Goal: Use online tool/utility: Utilize a website feature to perform a specific function

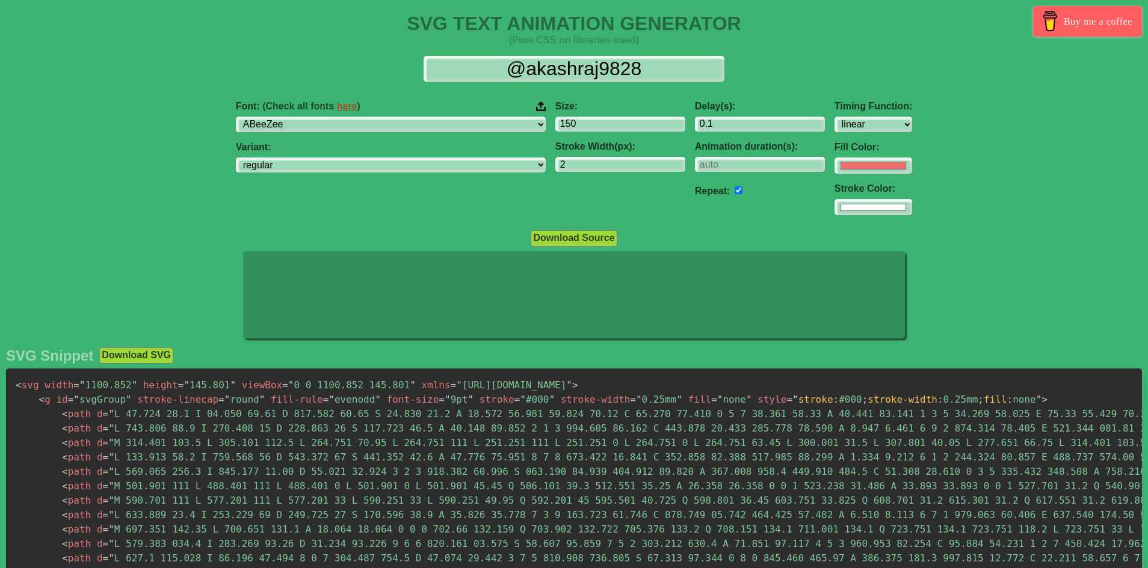
select select "linear"
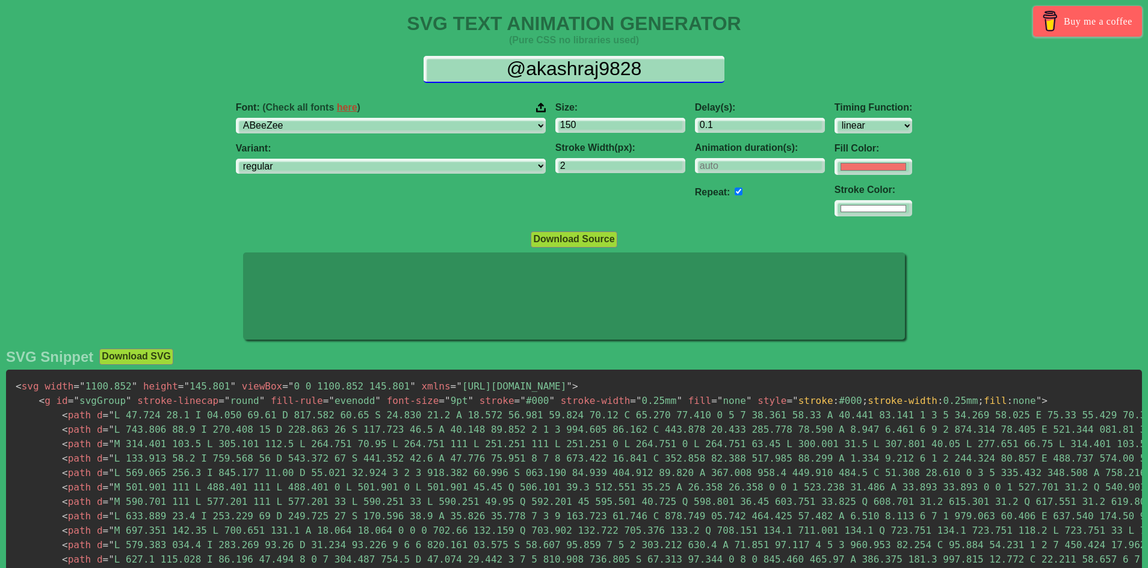
click at [573, 63] on input "@akashraj9828" at bounding box center [573, 69] width 301 height 27
paste input "Λsiri"
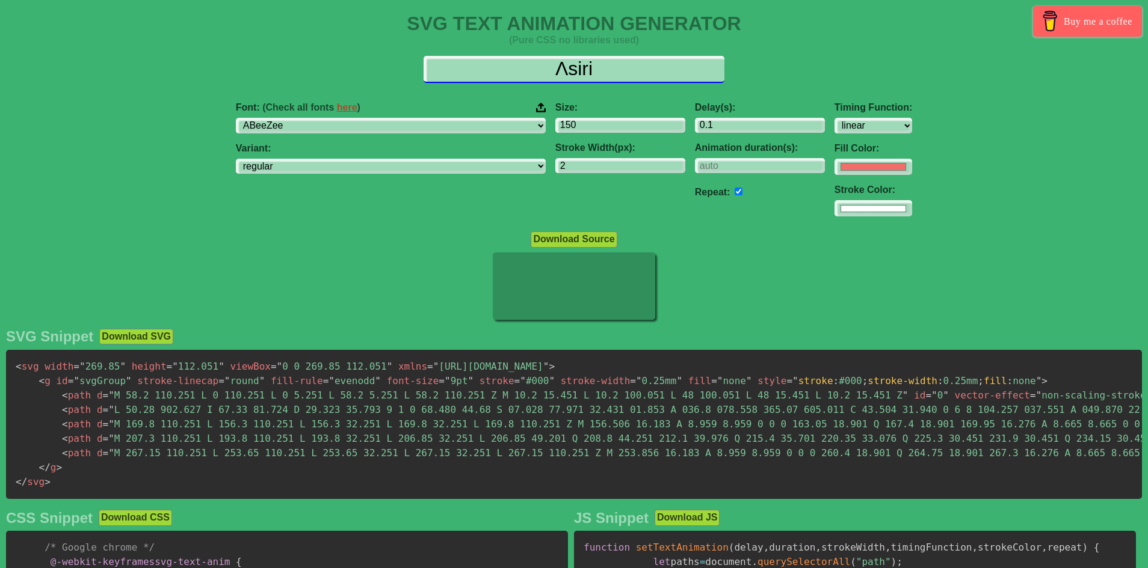
drag, startPoint x: 567, startPoint y: 70, endPoint x: 555, endPoint y: 72, distance: 12.8
click at [555, 72] on input "Λsiri" at bounding box center [573, 69] width 301 height 27
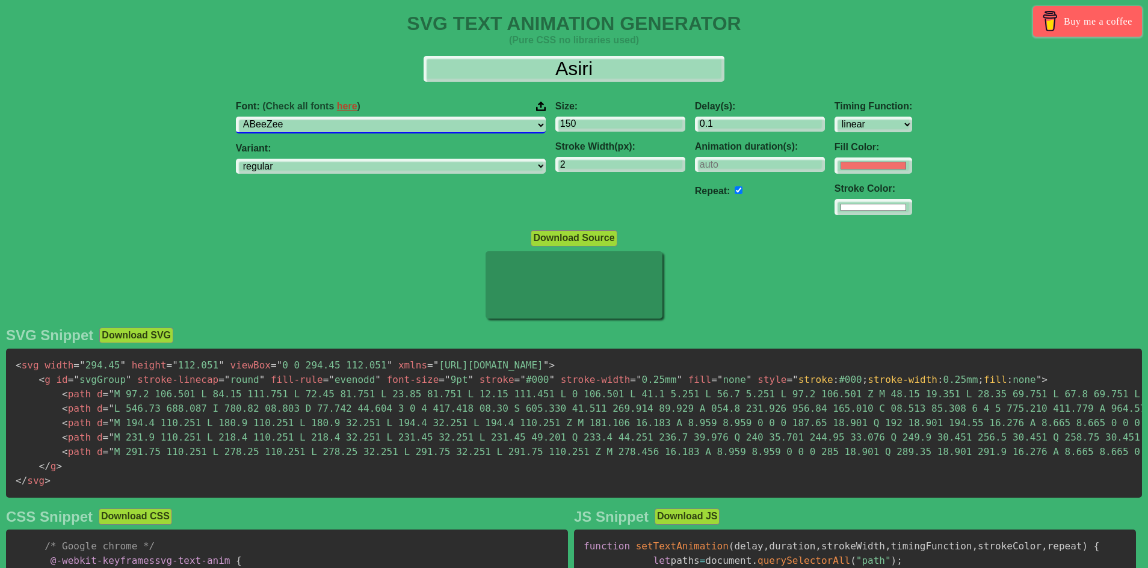
click at [414, 129] on select "ABeeZee [PERSON_NAME] Display AR One Sans [PERSON_NAME] Libre Aboreto Abril Fat…" at bounding box center [391, 125] width 310 height 16
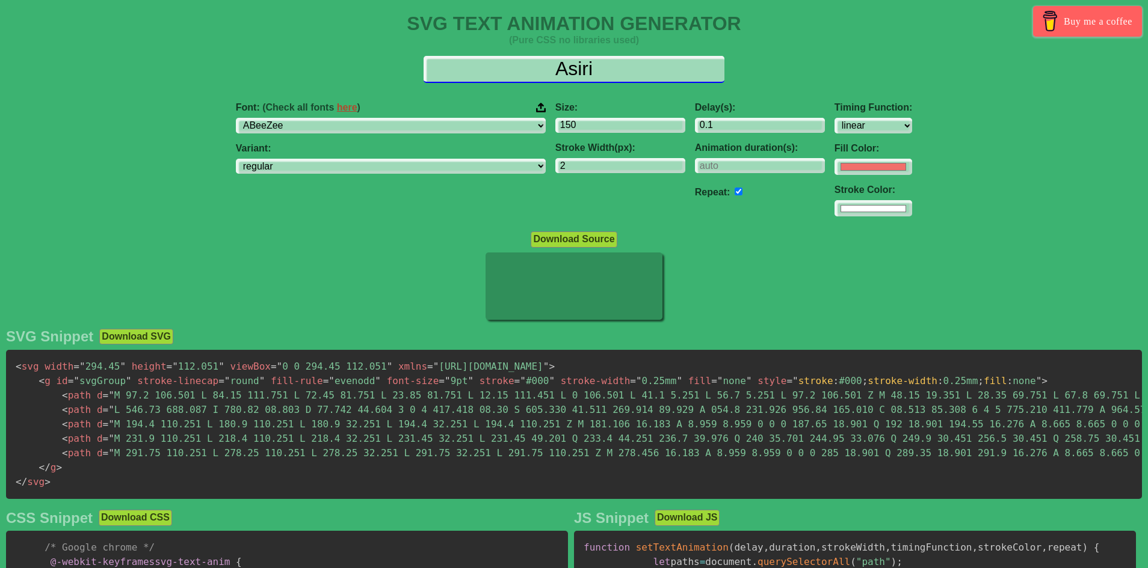
click at [590, 73] on input "Asiri" at bounding box center [573, 69] width 301 height 27
paste input "Λ"
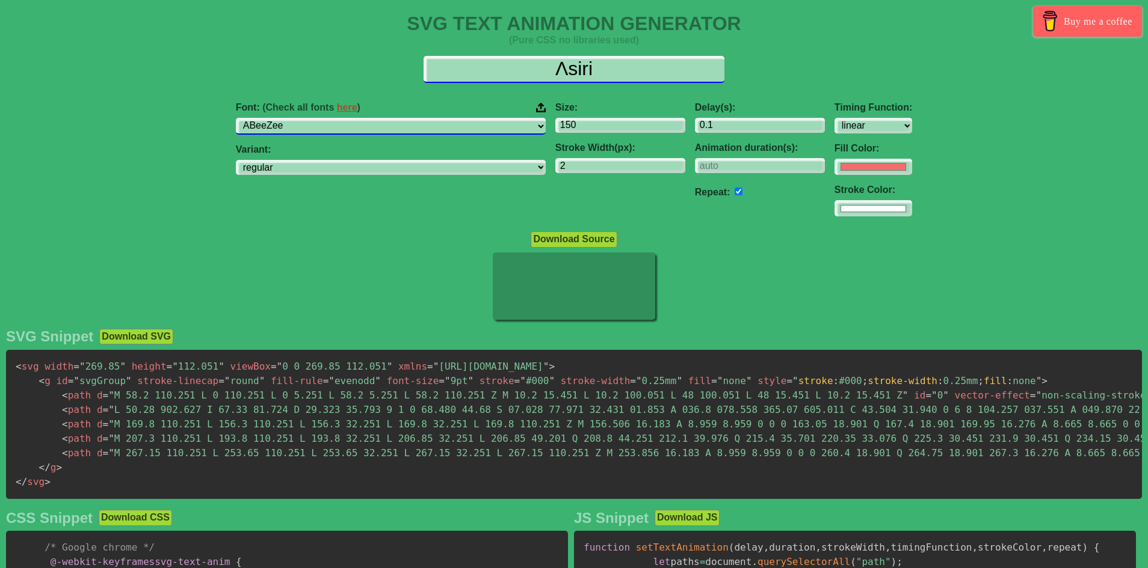
type input "Λsiri"
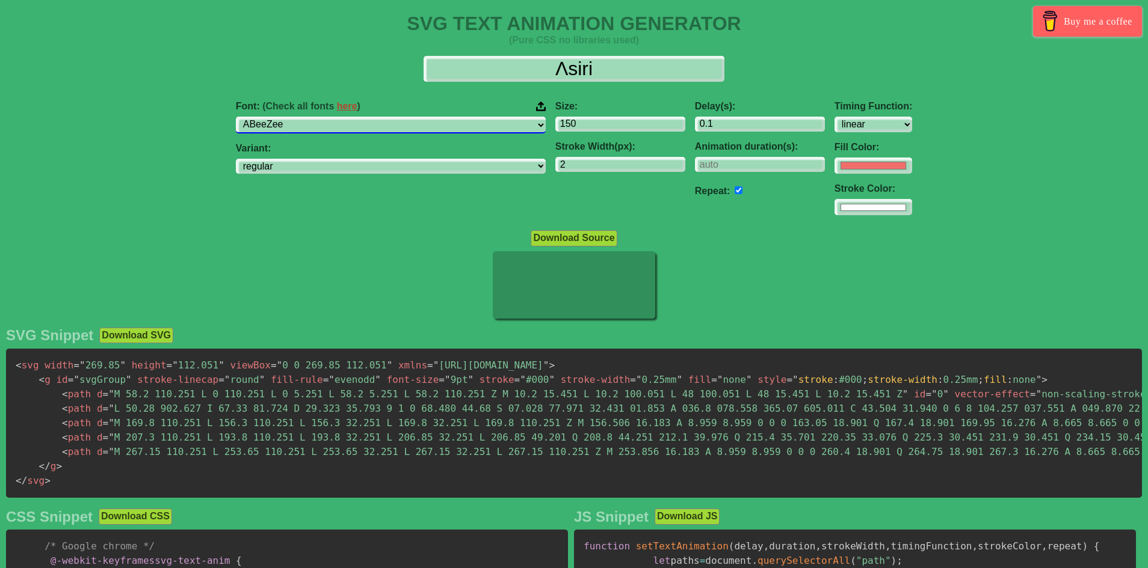
click at [408, 129] on select "ABeeZee [PERSON_NAME] Display AR One Sans [PERSON_NAME] Libre Aboreto Abril Fat…" at bounding box center [391, 125] width 310 height 16
click at [312, 117] on select "ABeeZee [PERSON_NAME] Display AR One Sans [PERSON_NAME] Libre Aboreto Abril Fat…" at bounding box center [391, 125] width 310 height 16
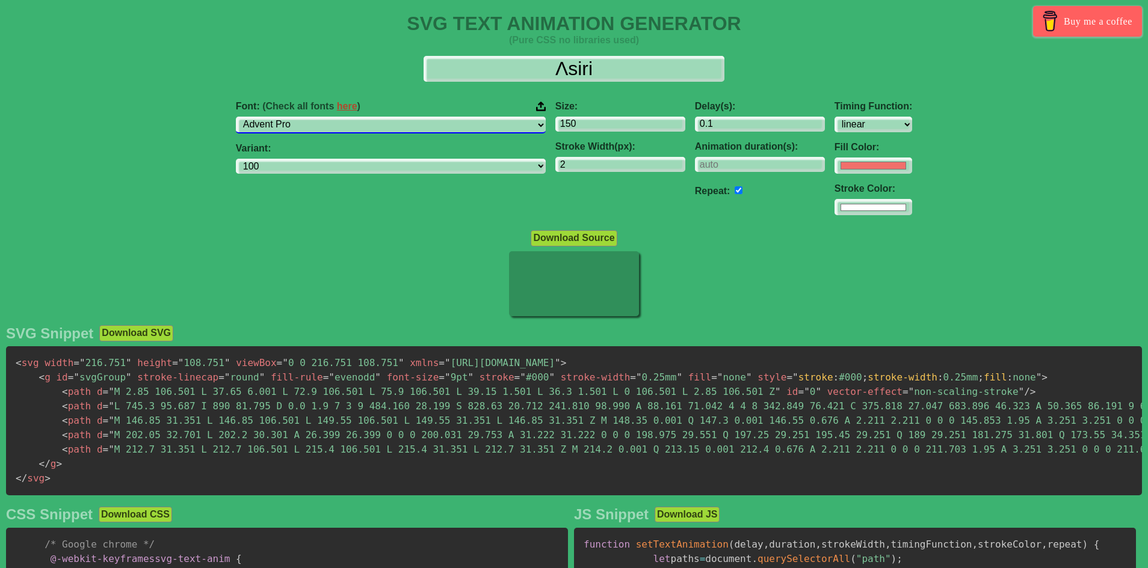
select select "Afacad"
select select "regular"
select select "Afacad"
select select "regular"
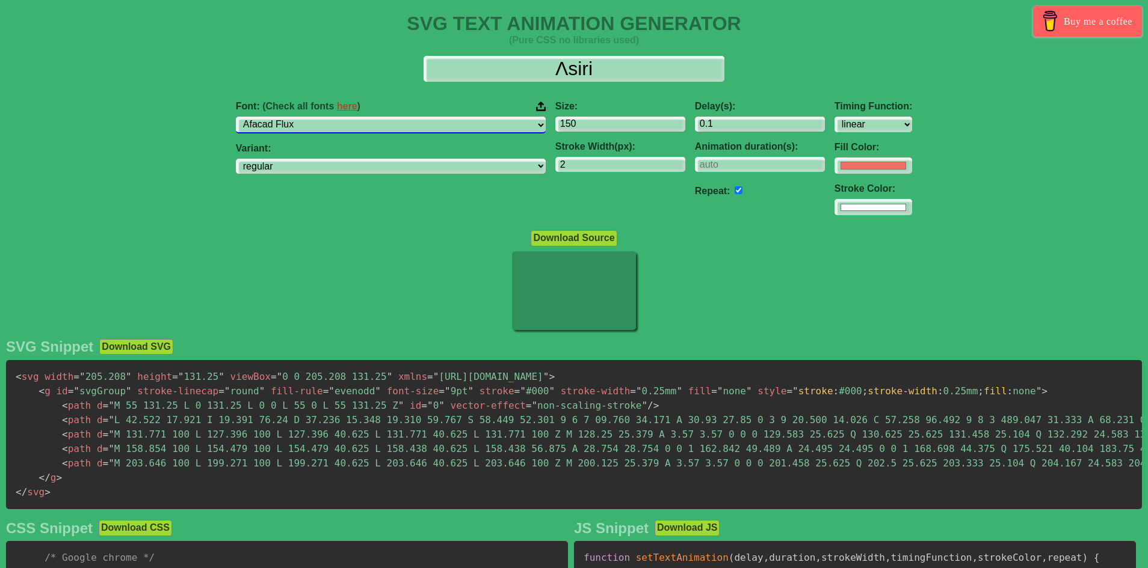
select select "Agbalumo"
select select "regular"
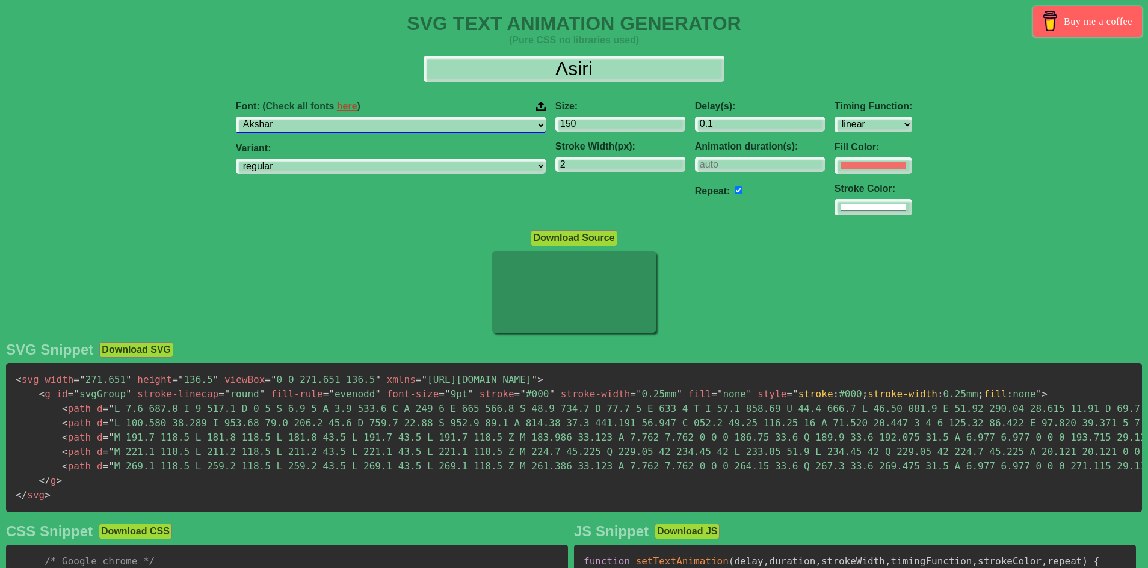
select select "Aladin"
select select "regular"
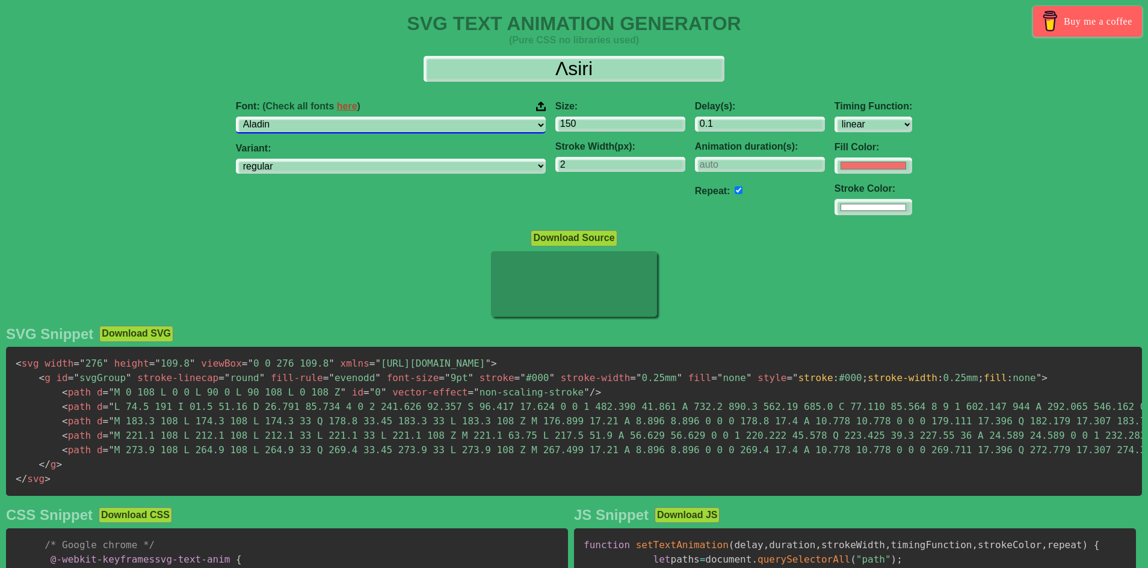
select select "Alata"
select select "regular"
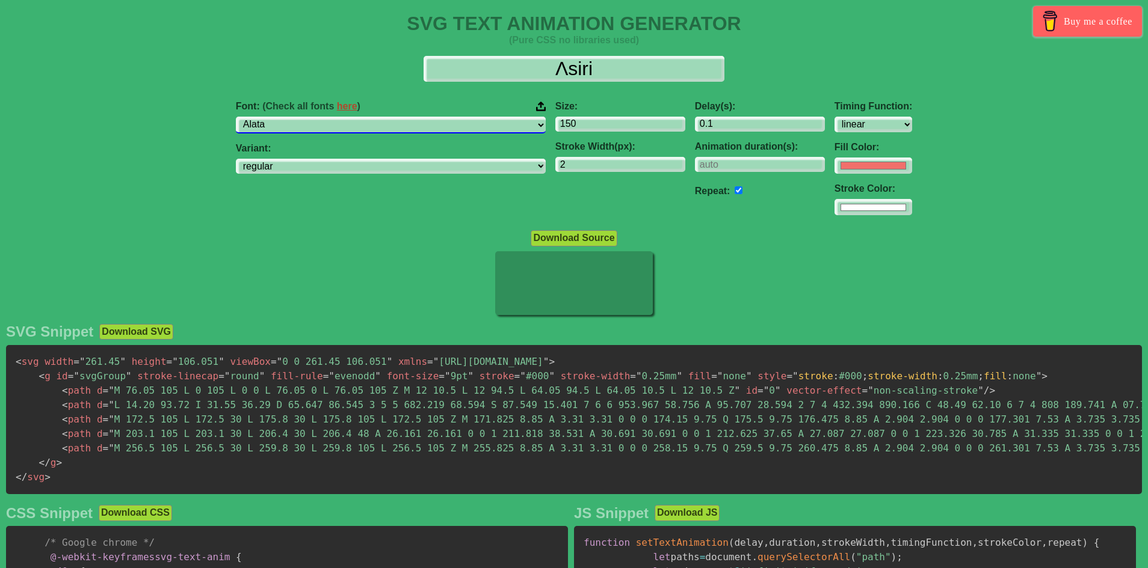
select select "Alatsi"
select select "regular"
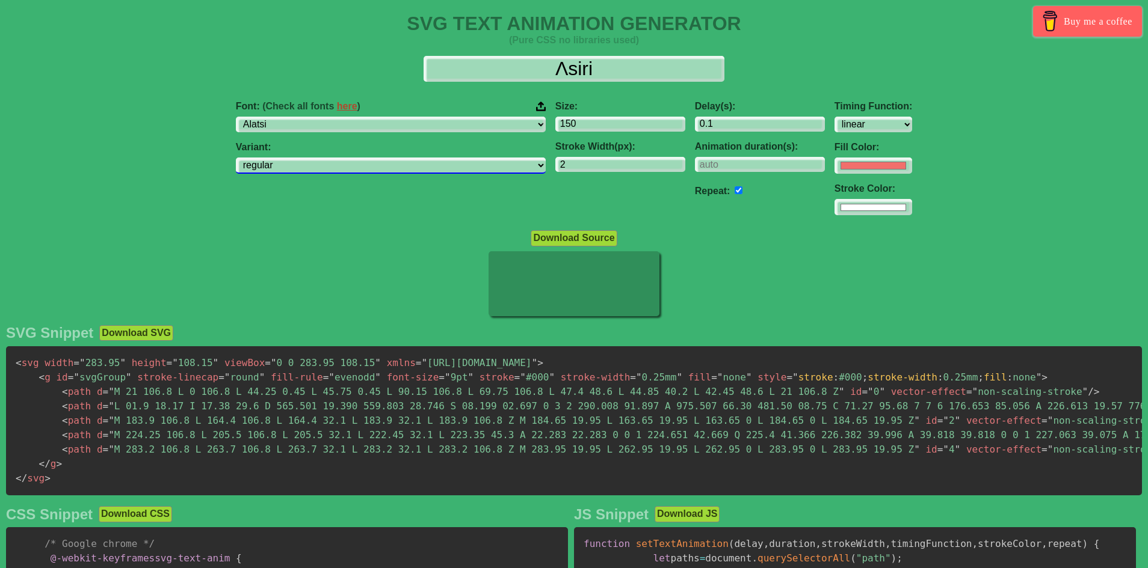
click at [444, 164] on select "regular" at bounding box center [391, 166] width 310 height 16
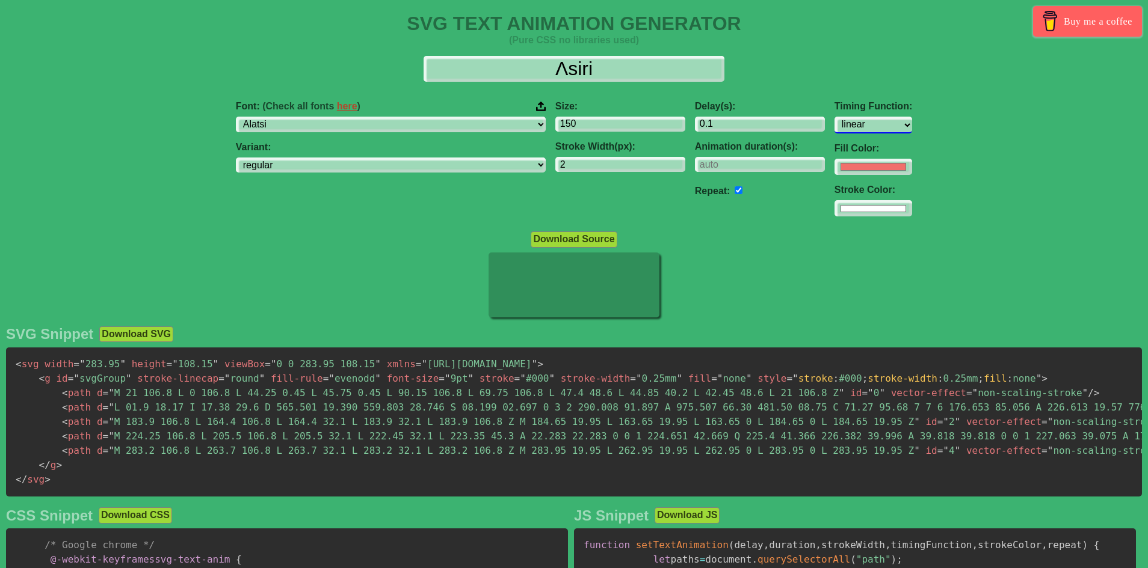
click at [834, 118] on select "ease ease-in ease-out ease-in-out linear step-start step-end" at bounding box center [873, 125] width 78 height 16
click at [834, 117] on select "ease ease-in ease-out ease-in-out linear step-start step-end" at bounding box center [873, 125] width 78 height 16
click at [834, 129] on select "ease ease-in ease-out ease-in-out linear step-start step-end" at bounding box center [873, 125] width 78 height 16
click at [834, 117] on select "ease ease-in ease-out ease-in-out linear step-start step-end" at bounding box center [873, 125] width 78 height 16
click at [834, 126] on select "ease ease-in ease-out ease-in-out linear step-start step-end" at bounding box center [873, 125] width 78 height 16
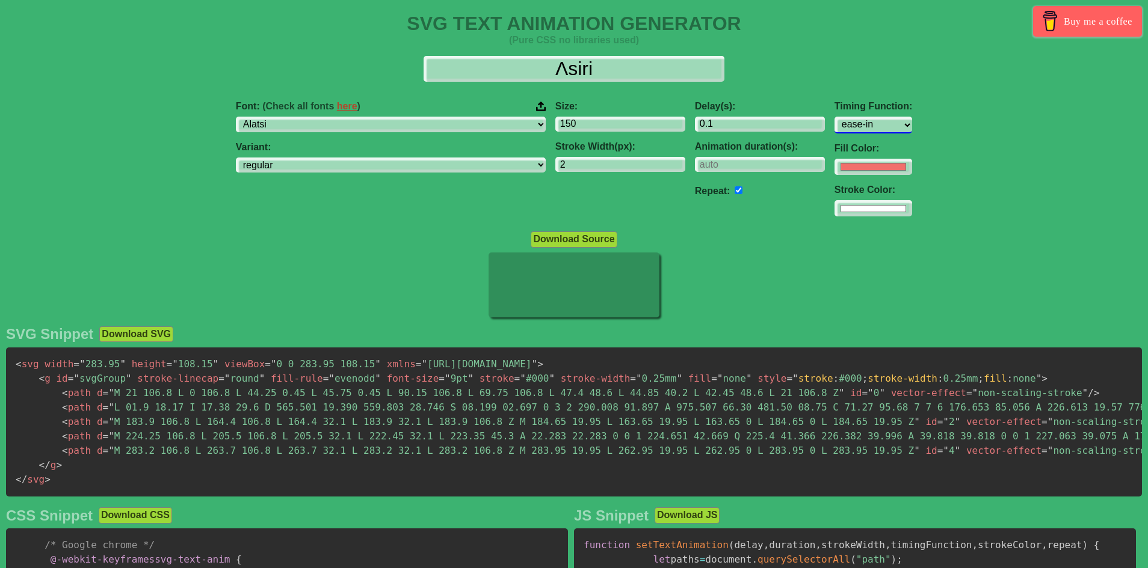
select select "ease-in-out"
click at [834, 117] on select "ease ease-in ease-out ease-in-out linear step-start step-end" at bounding box center [873, 125] width 78 height 16
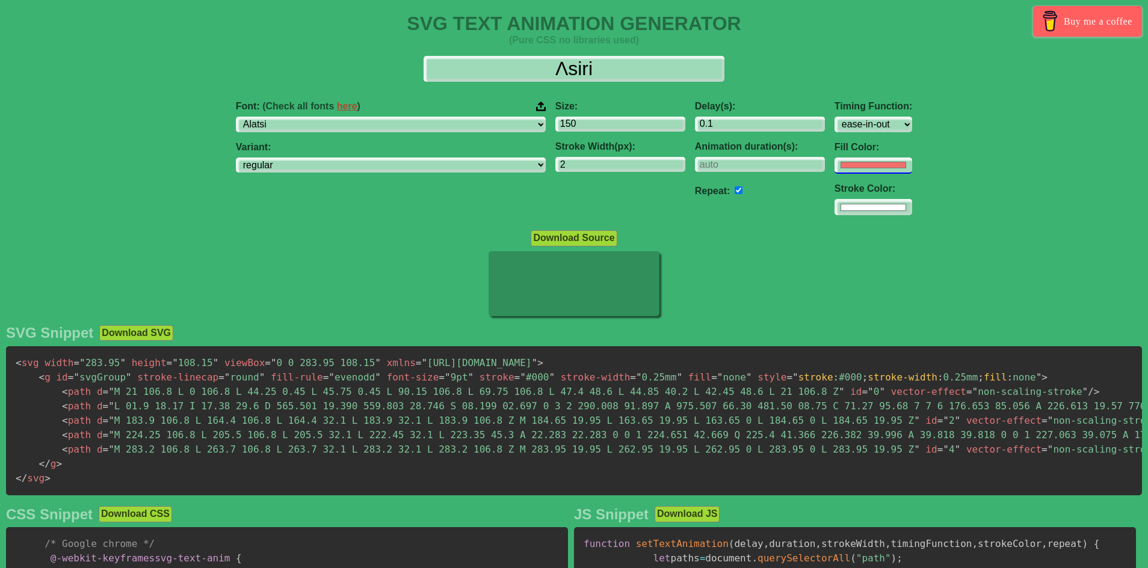
click at [834, 162] on input "#f16f6b" at bounding box center [873, 166] width 78 height 16
type input "#1c1c1c"
click at [971, 147] on div "Font: (Check all fonts here ) ABeeZee [PERSON_NAME] Display AR One Sans [PERSON…" at bounding box center [574, 158] width 1148 height 134
click at [834, 202] on input "#ffffff" at bounding box center [873, 207] width 78 height 16
drag, startPoint x: 755, startPoint y: 227, endPoint x: 749, endPoint y: 248, distance: 22.1
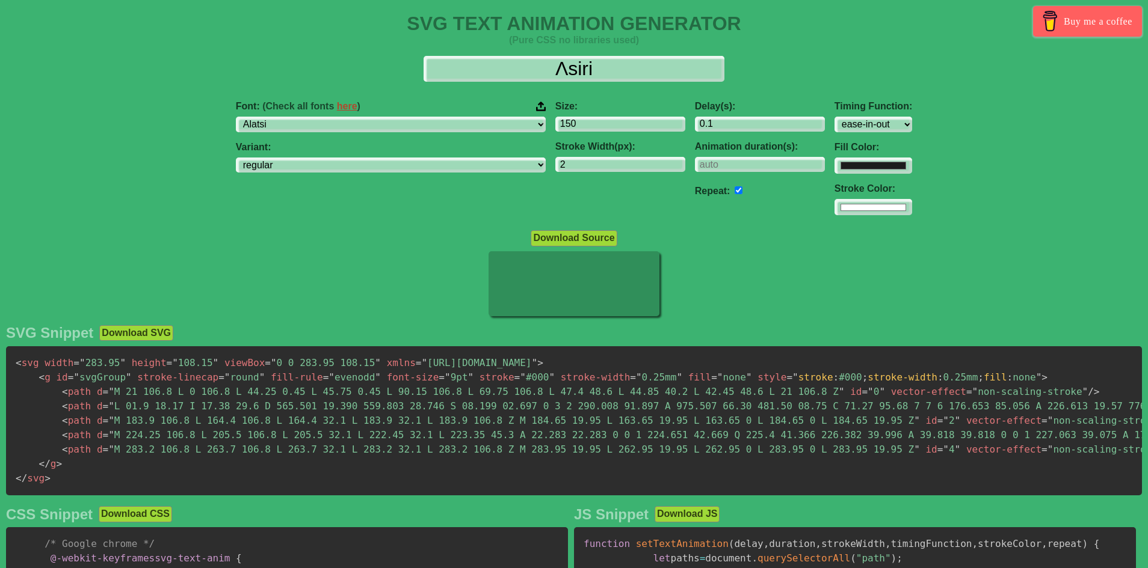
click at [747, 250] on div "SVG TEXT ANIMATION GENERATOR (Pure CSS no libraries used) Buy me a coffee Λsiri…" at bounding box center [574, 542] width 1148 height 1059
click at [834, 204] on input "#ffffff" at bounding box center [873, 207] width 78 height 16
type input "#d1d1d1"
click at [952, 153] on div "Font: (Check all fonts here ) ABeeZee [PERSON_NAME] Display AR One Sans [PERSON…" at bounding box center [574, 158] width 1148 height 134
click at [734, 191] on input "checkbox" at bounding box center [738, 190] width 8 height 8
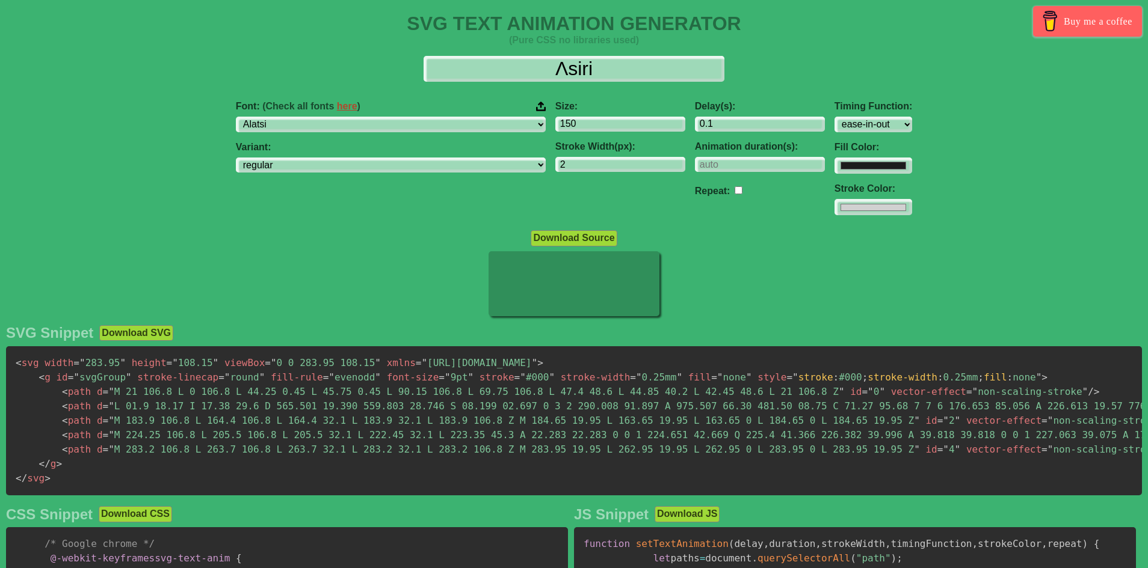
checkbox input "false"
click at [695, 161] on input "number" at bounding box center [760, 165] width 130 height 16
type input "10"
click at [741, 164] on input "10" at bounding box center [760, 165] width 130 height 16
click at [734, 191] on input "checkbox" at bounding box center [738, 190] width 8 height 8
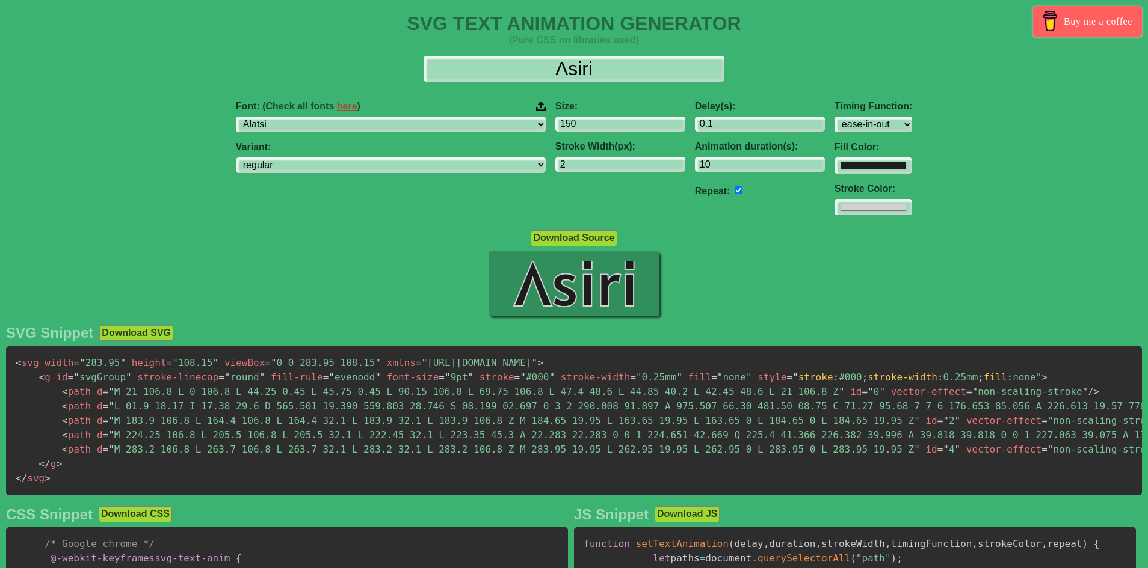
checkbox input "true"
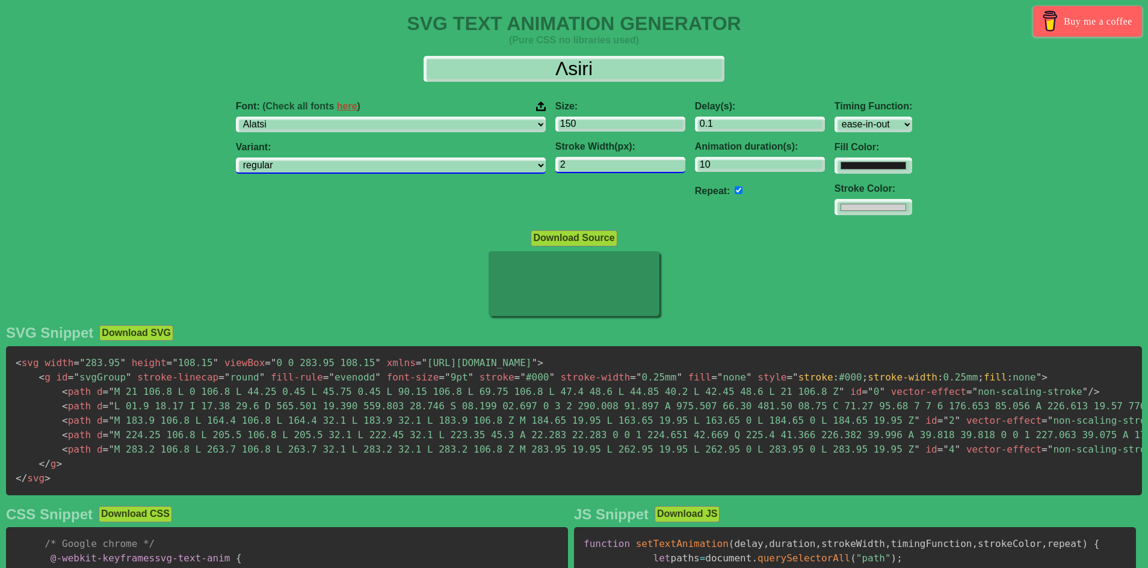
drag, startPoint x: 509, startPoint y: 171, endPoint x: 474, endPoint y: 171, distance: 35.5
click at [474, 171] on div "Font: (Check all fonts here ) ABeeZee [PERSON_NAME] Display AR One Sans [PERSON…" at bounding box center [574, 158] width 1148 height 134
drag, startPoint x: 512, startPoint y: 162, endPoint x: 487, endPoint y: 163, distance: 25.3
click at [555, 163] on input "12" at bounding box center [620, 165] width 130 height 16
type input "2"
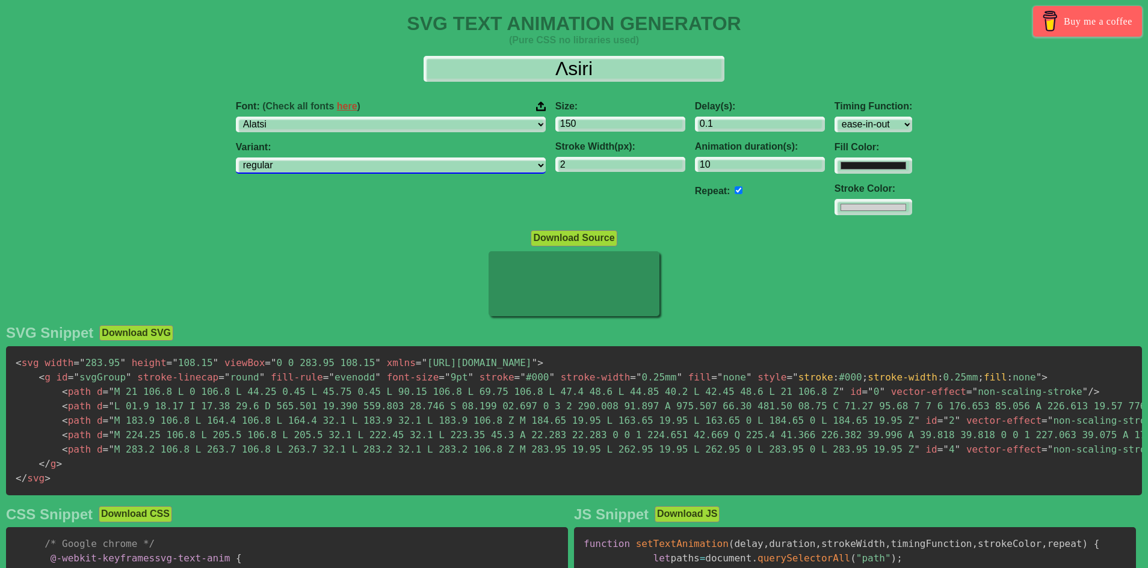
click at [411, 159] on select "regular" at bounding box center [391, 166] width 310 height 16
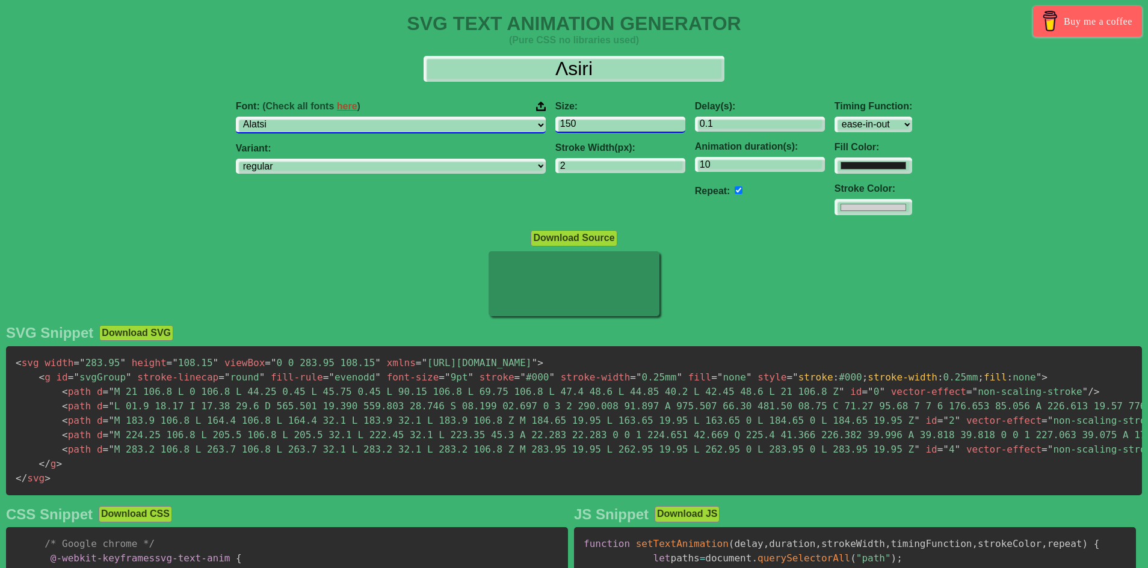
drag, startPoint x: 511, startPoint y: 118, endPoint x: 450, endPoint y: 120, distance: 61.4
click at [450, 120] on div "Font: (Check all fonts here ) ABeeZee [PERSON_NAME] Display AR One Sans [PERSON…" at bounding box center [574, 158] width 1148 height 134
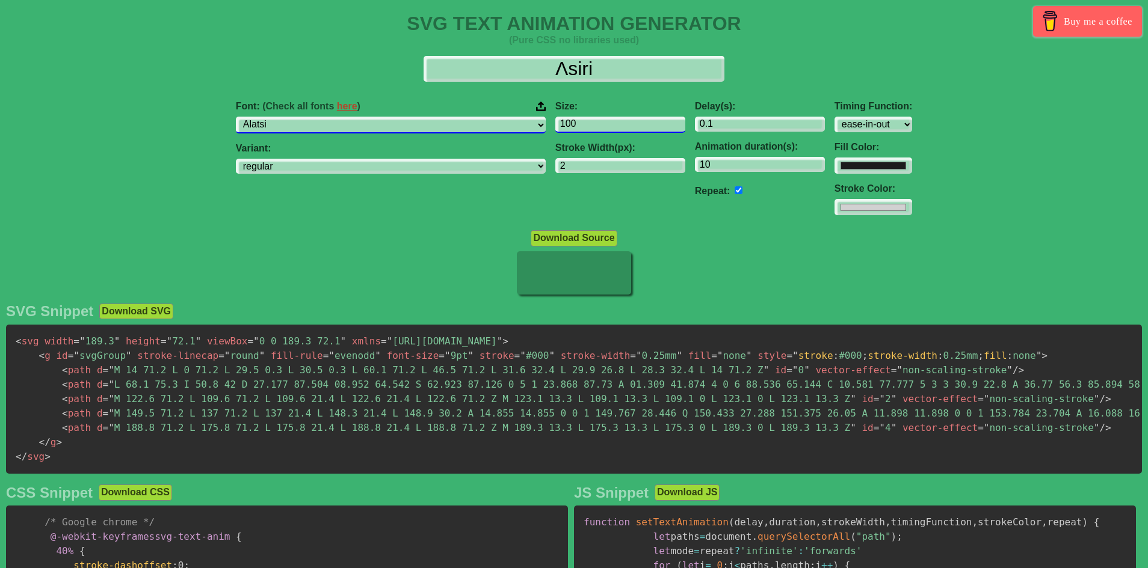
drag, startPoint x: 507, startPoint y: 123, endPoint x: 458, endPoint y: 128, distance: 48.9
click at [459, 128] on div "Font: (Check all fonts here ) ABeeZee [PERSON_NAME] Display AR One Sans [PERSON…" at bounding box center [574, 158] width 1148 height 134
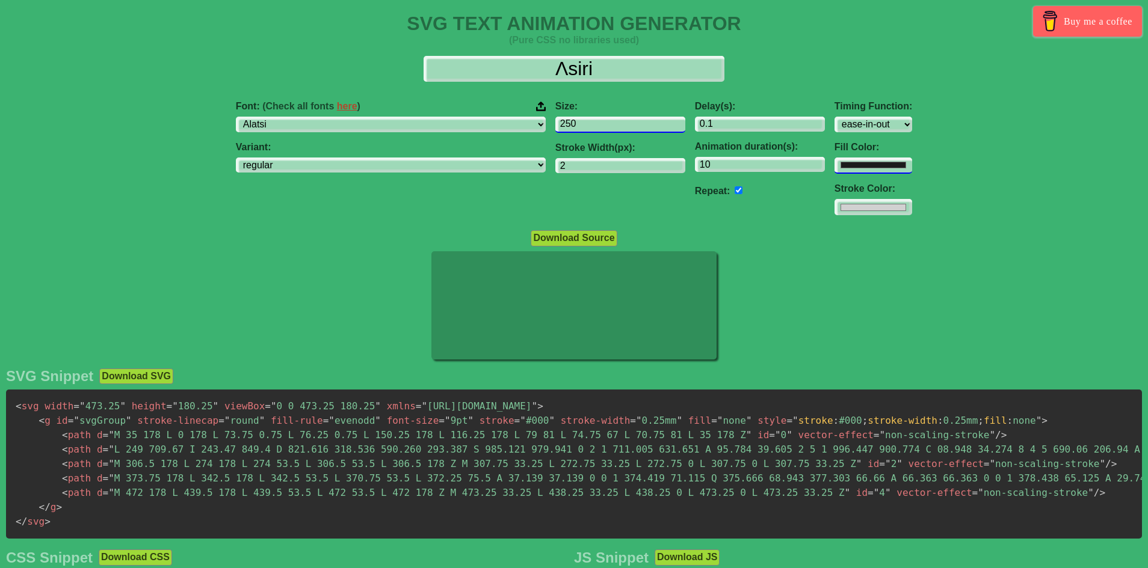
type input "250"
click at [834, 165] on input "#1c1c1c" at bounding box center [873, 166] width 78 height 16
click at [550, 209] on div "Size: 250 Stroke Width(px): 2" at bounding box center [620, 158] width 140 height 134
drag, startPoint x: 661, startPoint y: 164, endPoint x: 595, endPoint y: 165, distance: 65.6
click at [596, 165] on div "Font: (Check all fonts here ) ABeeZee [PERSON_NAME] Display AR One Sans [PERSON…" at bounding box center [574, 158] width 1148 height 134
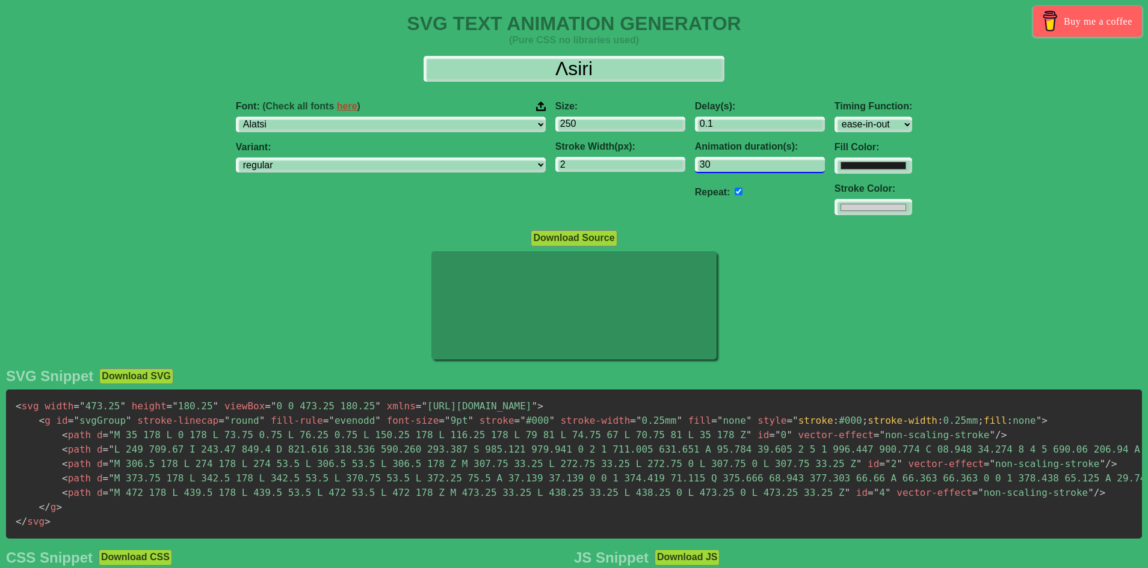
type input "30"
click at [866, 258] on div at bounding box center [574, 306] width 1148 height 111
click at [391, 125] on select "ABeeZee [PERSON_NAME] Display AR One Sans [PERSON_NAME] Libre Aboreto Abril Fat…" at bounding box center [391, 125] width 310 height 16
select select "[PERSON_NAME]"
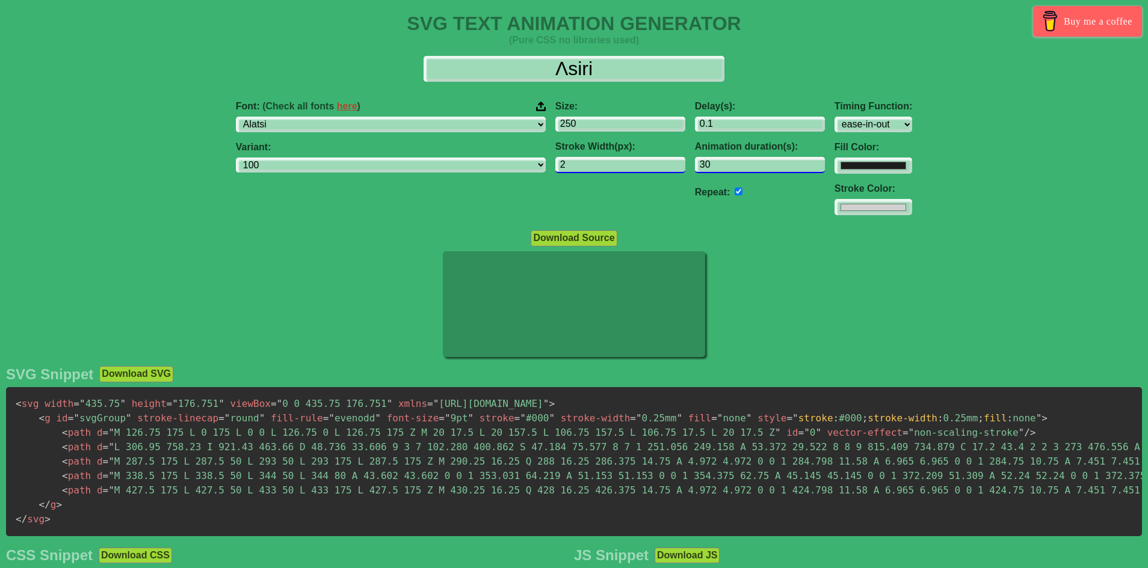
drag, startPoint x: 668, startPoint y: 162, endPoint x: 553, endPoint y: 157, distance: 115.6
click at [558, 158] on div "Font: (Check all fonts here ) ABeeZee [PERSON_NAME] Display AR One Sans [PERSON…" at bounding box center [574, 158] width 1148 height 134
select select "100"
type input "1"
click at [417, 159] on select "100 200 300 regular 500 600 700 800 900 100italic 200italic 300italic italic 50…" at bounding box center [391, 166] width 310 height 16
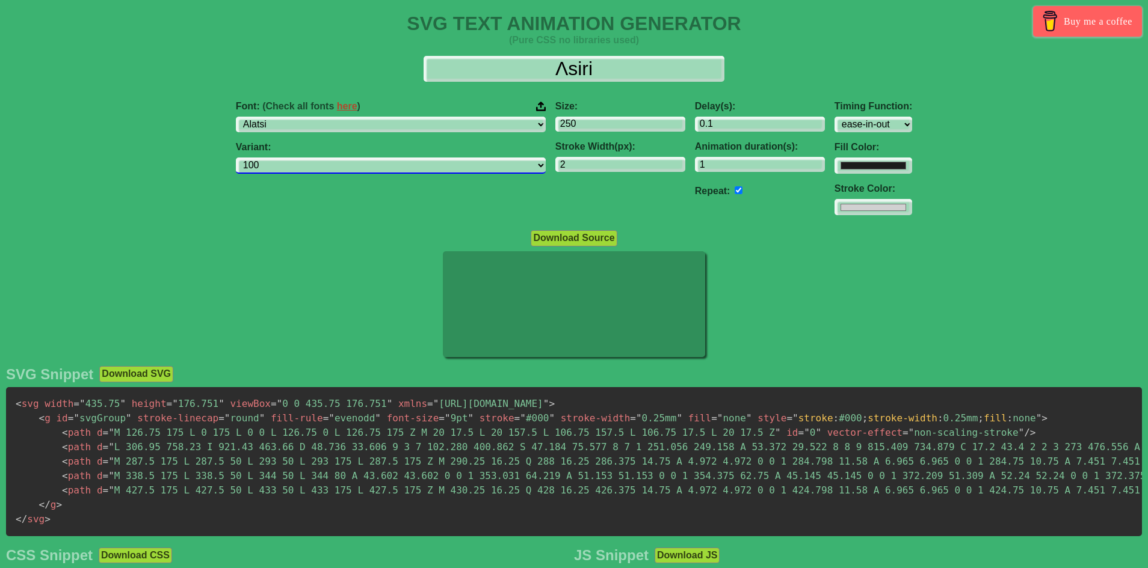
click at [417, 159] on select "100 200 300 regular 500 600 700 800 900 100italic 200italic 300italic italic 50…" at bounding box center [391, 166] width 310 height 16
click at [422, 164] on select "100 200 300 regular 500 600 700 800 900 100italic 200italic 300italic italic 50…" at bounding box center [391, 166] width 310 height 16
click at [312, 158] on select "100 200 300 regular 500 600 700 800 900 100italic 200italic 300italic italic 50…" at bounding box center [391, 166] width 310 height 16
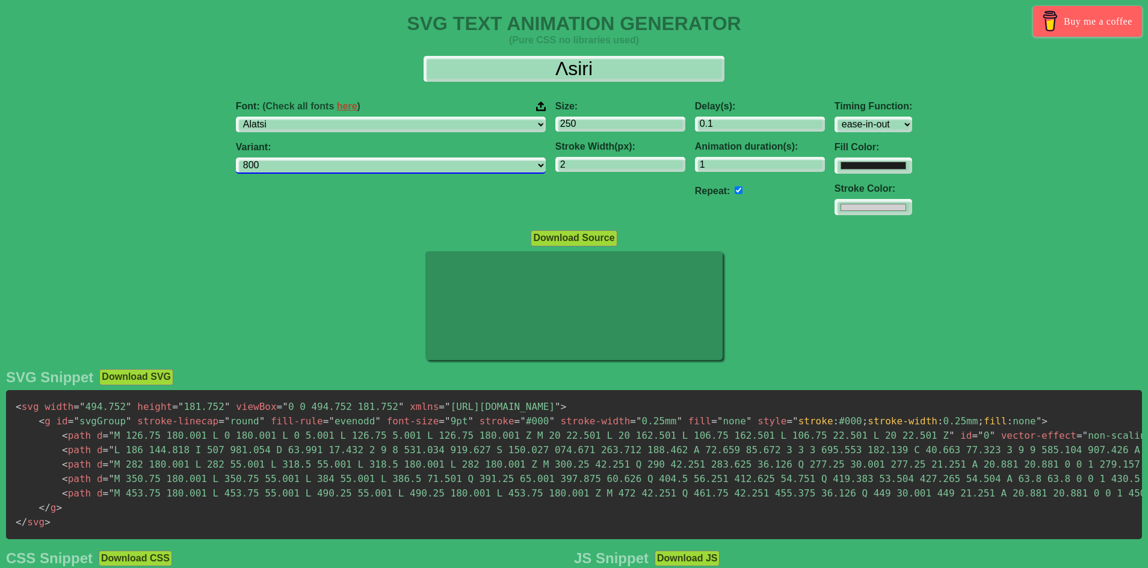
select select "900"
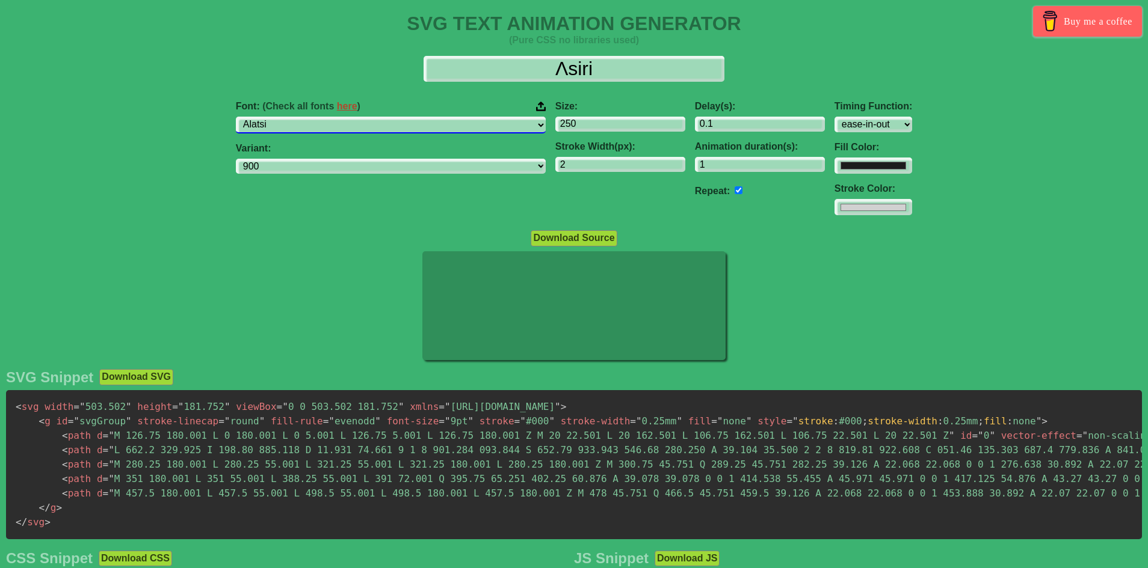
click at [393, 125] on select "ABeeZee [PERSON_NAME] Display AR One Sans [PERSON_NAME] Libre Aboreto Abril Fat…" at bounding box center [391, 125] width 310 height 16
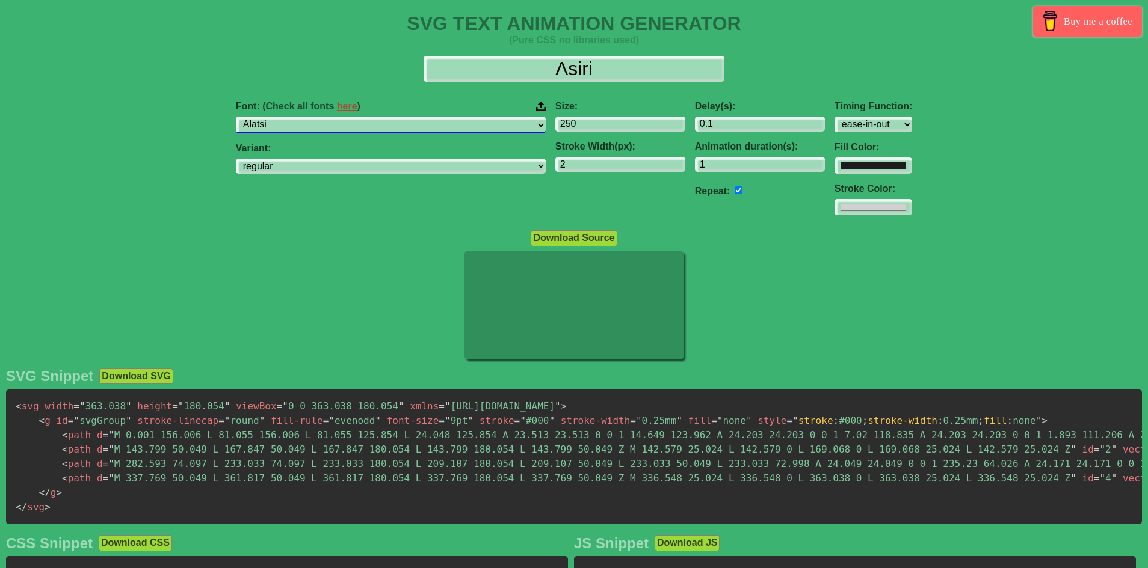
select select "Alef"
select select "regular"
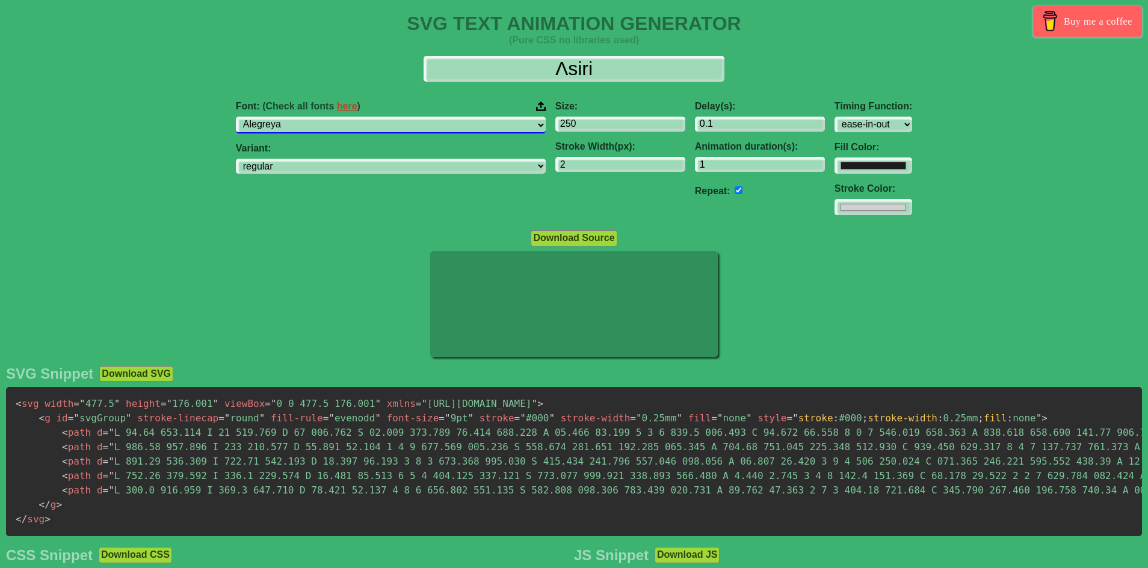
select select "Alegreya SC"
select select "regular"
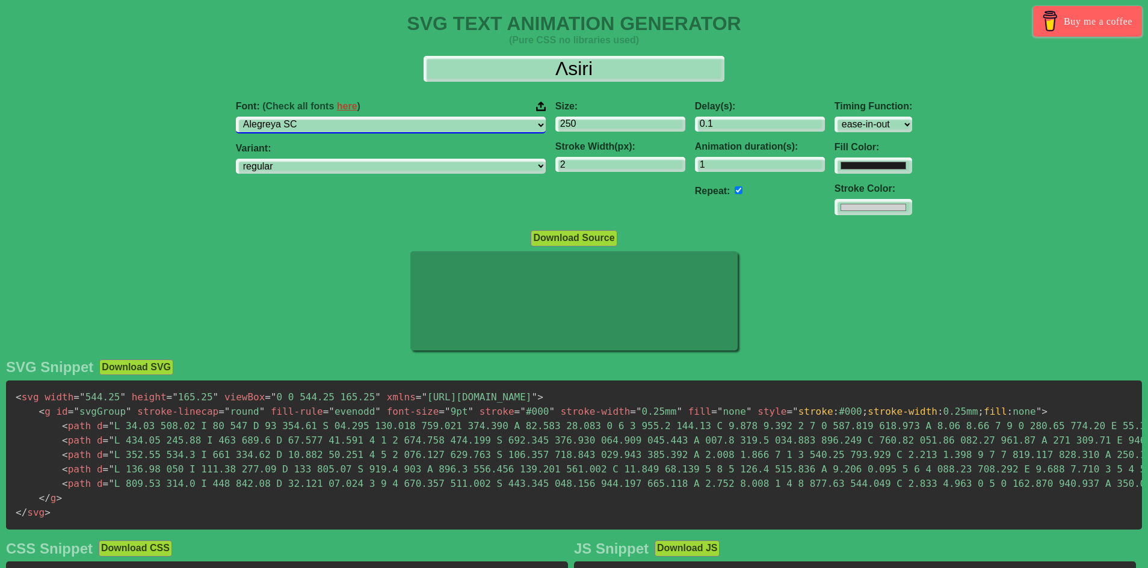
select select "Alegreya"
select select "regular"
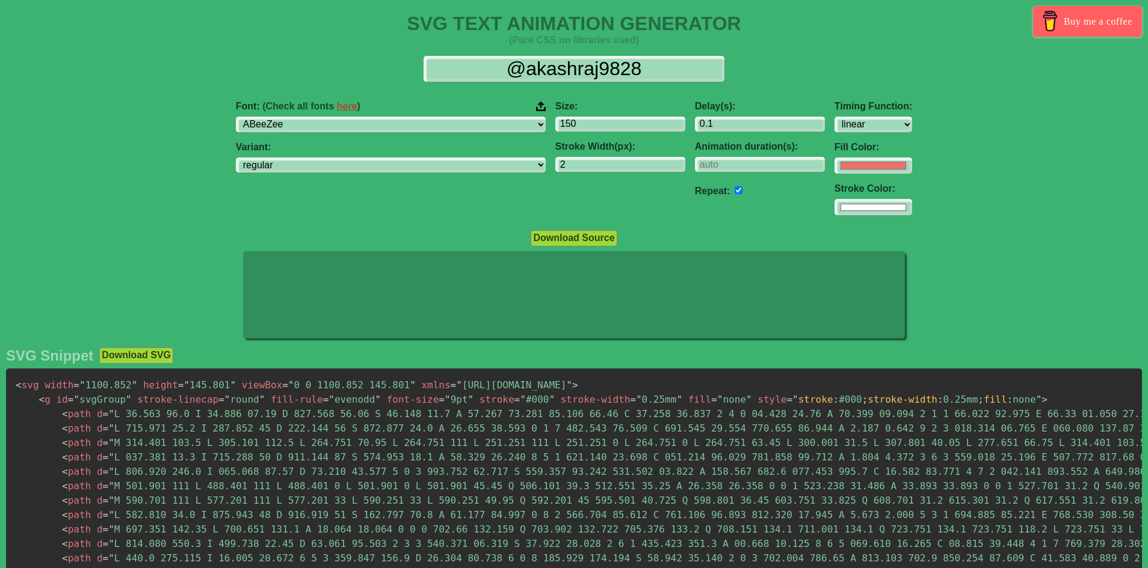
select select "linear"
click at [398, 124] on select "ABeeZee [PERSON_NAME] Display AR One Sans [PERSON_NAME] Libre Aboreto Abril Fat…" at bounding box center [391, 125] width 310 height 16
select select "Alegreya"
click at [312, 117] on select "ABeeZee [PERSON_NAME] Display AR One Sans [PERSON_NAME] Libre Aboreto Abril Fat…" at bounding box center [391, 125] width 310 height 16
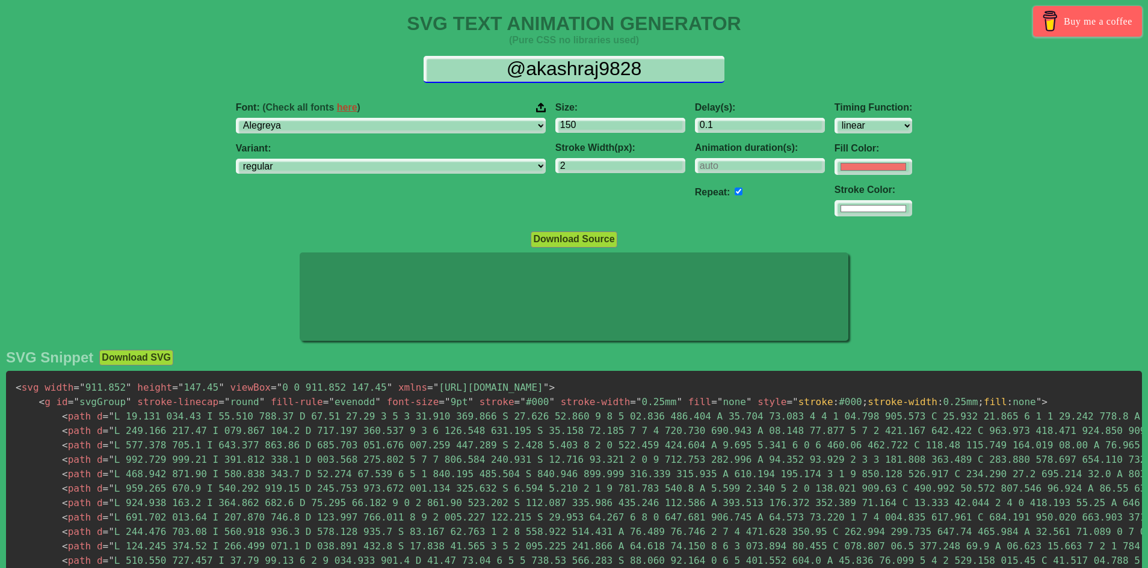
click at [609, 67] on input "@akashraj9828" at bounding box center [573, 69] width 301 height 27
paste input "Λsiri"
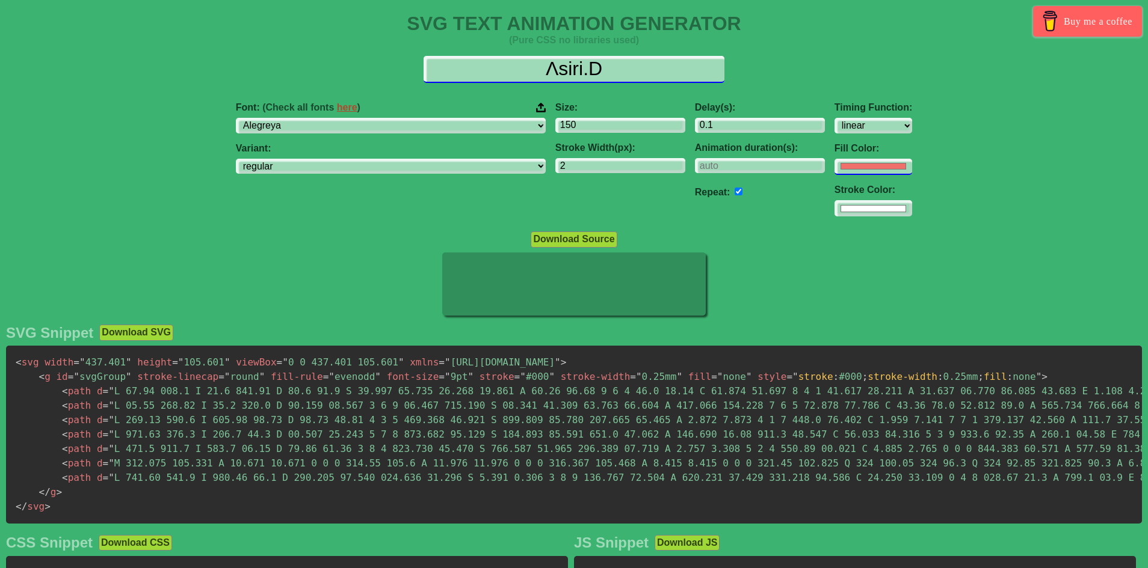
type input "Λsiri.D"
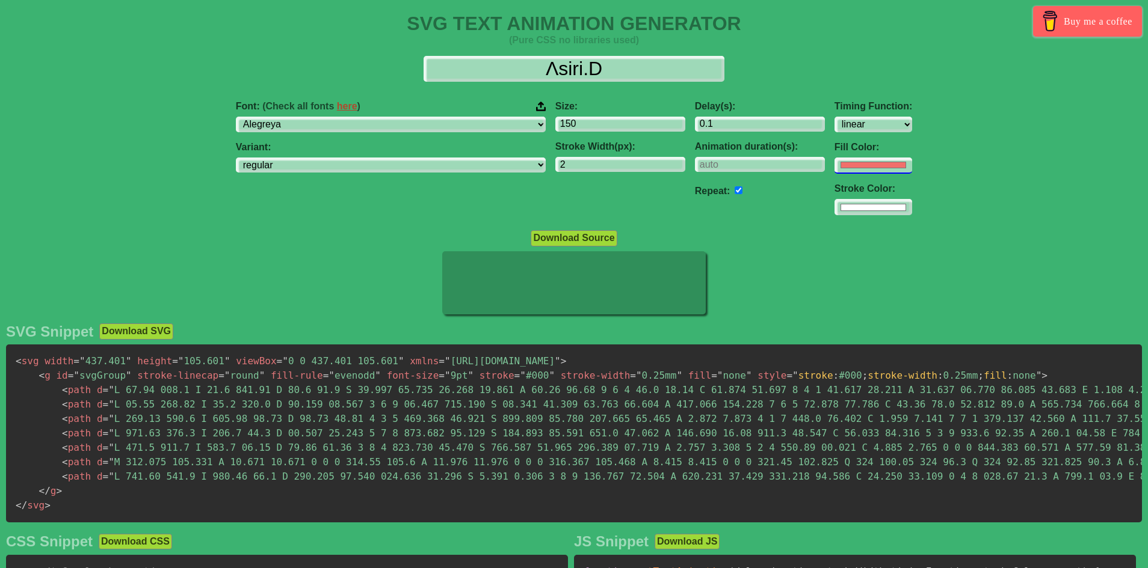
click at [834, 164] on input "#f16f6b" at bounding box center [873, 166] width 78 height 16
type input "#000000"
click at [694, 224] on div "Delay(s): 0.1 Animation duration(s): Repeat:" at bounding box center [760, 158] width 140 height 134
click at [834, 201] on input "#ffffff" at bounding box center [873, 207] width 78 height 16
type input "#cccccc"
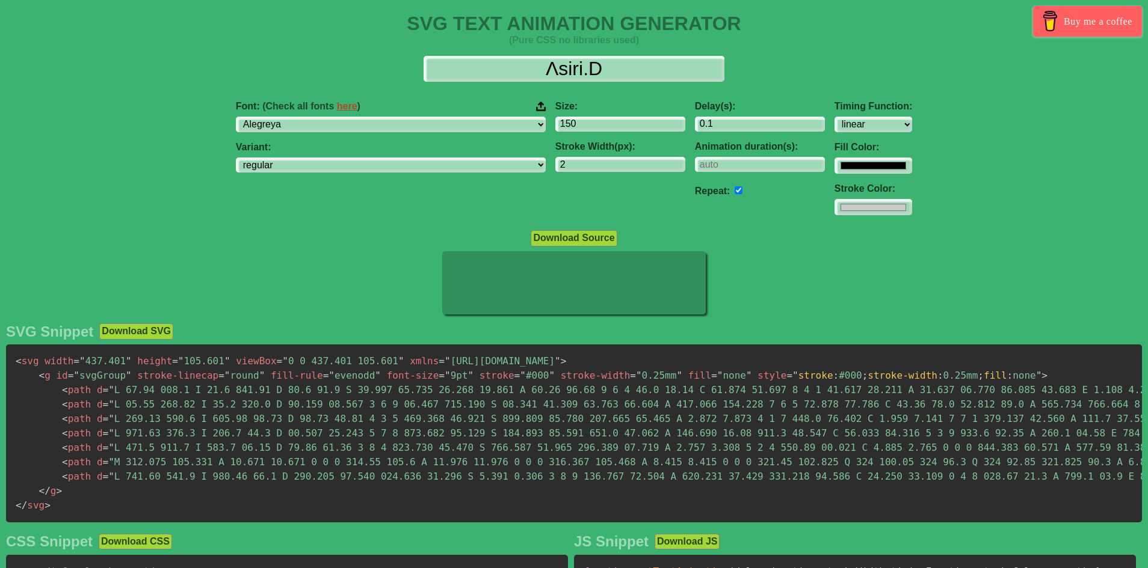
click at [705, 216] on div "Delay(s): 0.1 Animation duration(s): Repeat:" at bounding box center [760, 158] width 140 height 134
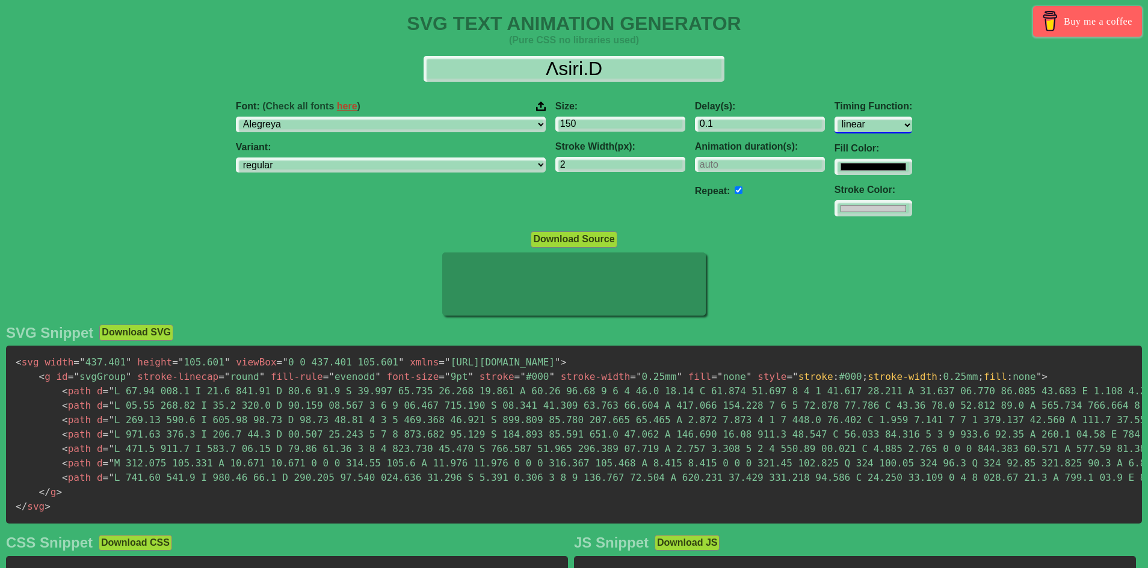
click at [834, 125] on select "ease ease-in ease-out ease-in-out linear step-start step-end" at bounding box center [873, 125] width 78 height 16
click at [834, 117] on select "ease ease-in ease-out ease-in-out linear step-start step-end" at bounding box center [873, 125] width 78 height 16
click at [834, 122] on select "ease ease-in ease-out ease-in-out linear step-start step-end" at bounding box center [873, 125] width 78 height 16
click at [834, 117] on select "ease ease-in ease-out ease-in-out linear step-start step-end" at bounding box center [873, 125] width 78 height 16
click at [834, 121] on select "ease ease-in ease-out ease-in-out linear step-start step-end" at bounding box center [873, 125] width 78 height 16
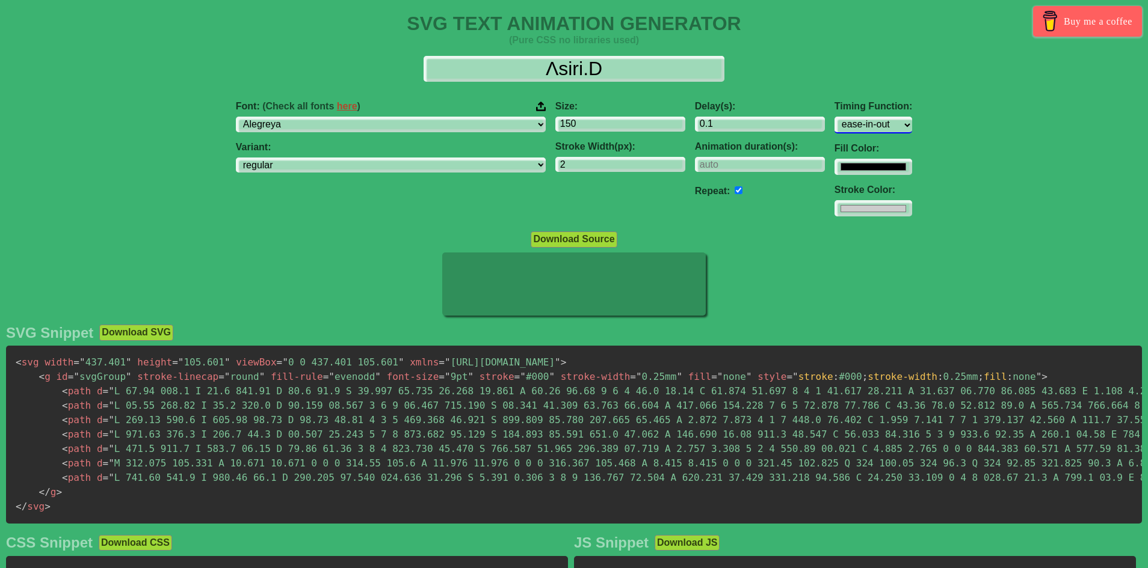
click at [834, 117] on select "ease ease-in ease-out ease-in-out linear step-start step-end" at bounding box center [873, 125] width 78 height 16
click at [834, 132] on select "ease ease-in ease-out ease-in-out linear step-start step-end" at bounding box center [873, 125] width 78 height 16
select select "ease-in"
click at [834, 117] on select "ease ease-in ease-out ease-in-out linear step-start step-end" at bounding box center [873, 125] width 78 height 16
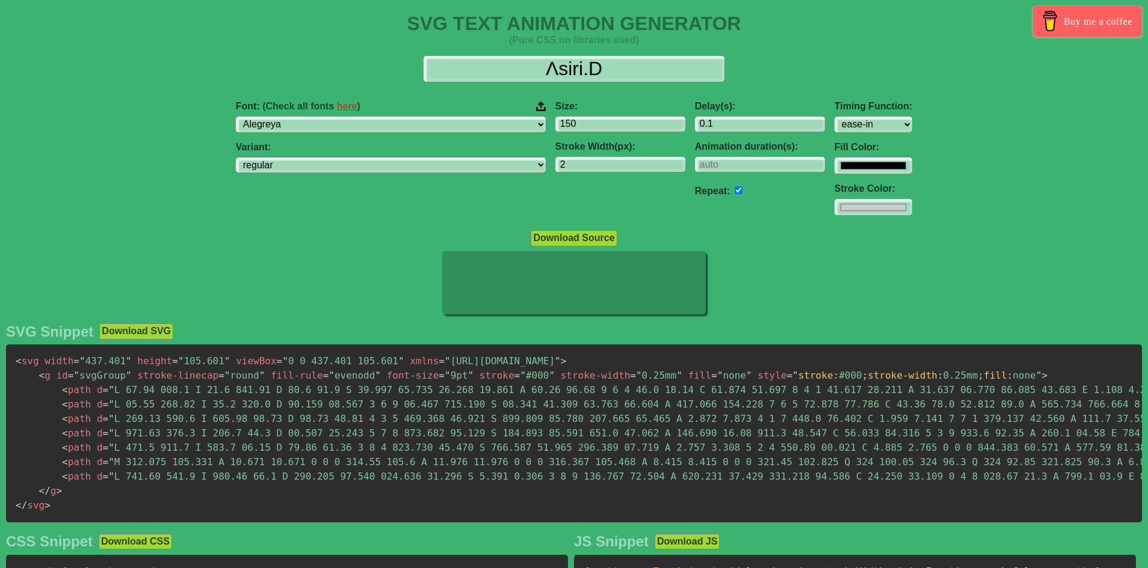
click at [734, 193] on input "checkbox" at bounding box center [738, 190] width 8 height 8
checkbox input "false"
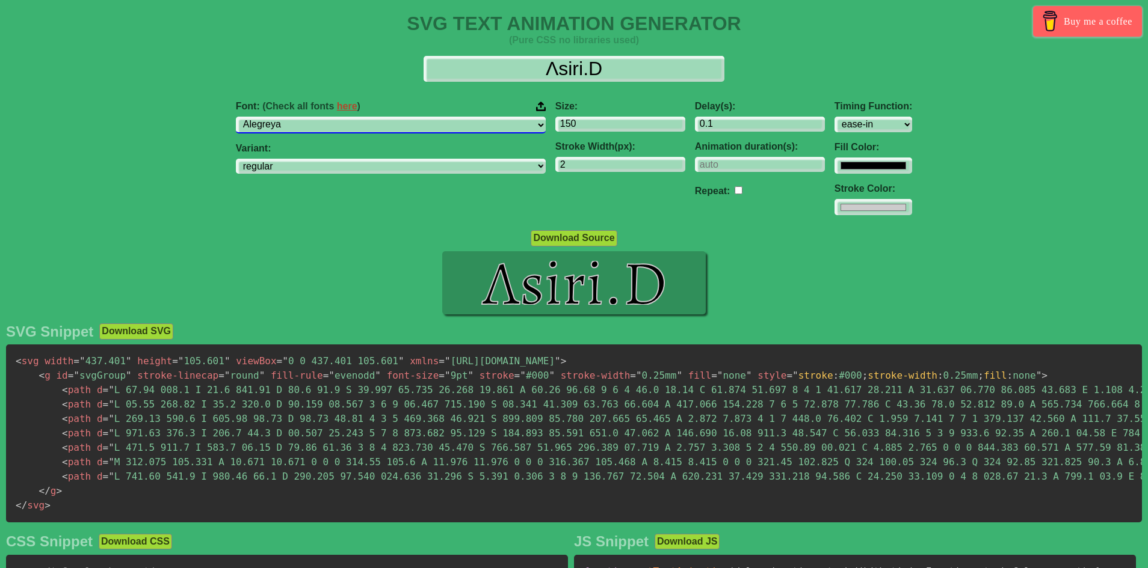
click at [351, 127] on select "ABeeZee [PERSON_NAME] Display AR One Sans [PERSON_NAME] Libre Aboreto Abril Fat…" at bounding box center [391, 125] width 310 height 16
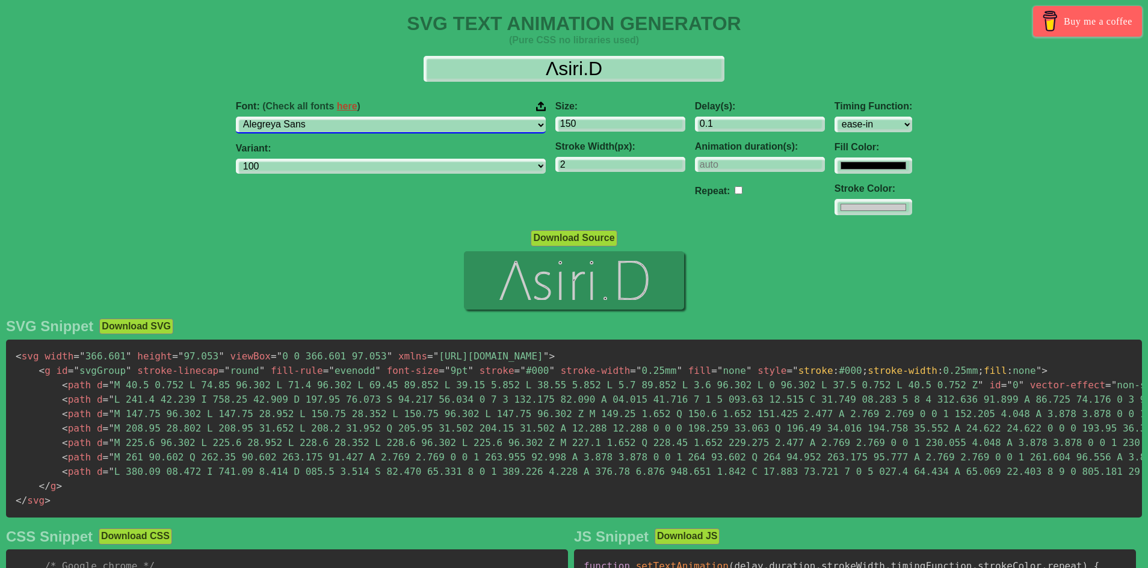
select select "Alegreya Sans SC"
select select "100"
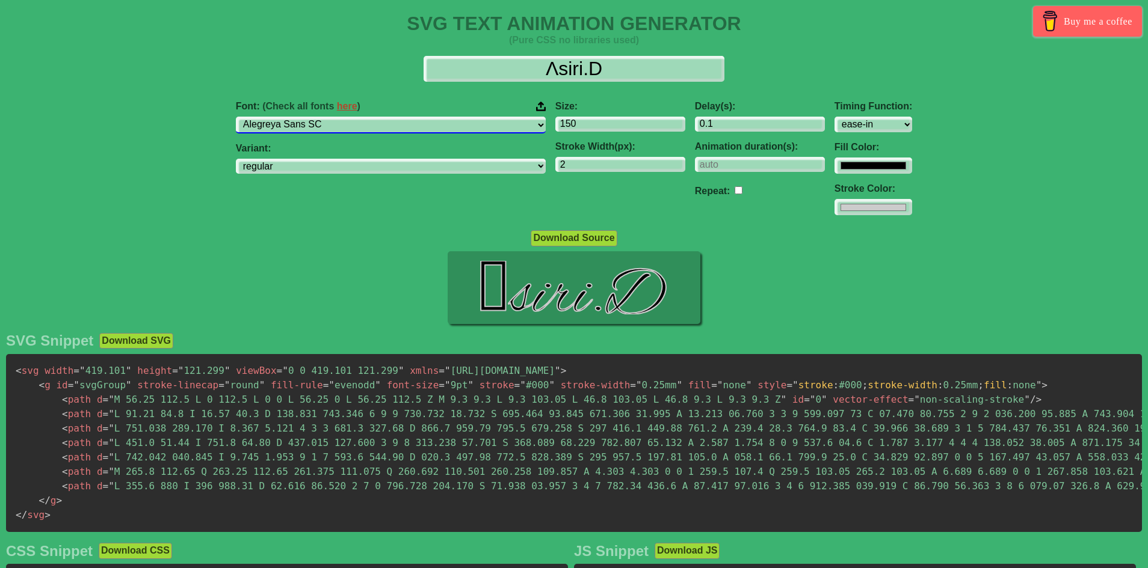
select select "[GEOGRAPHIC_DATA]"
select select "100"
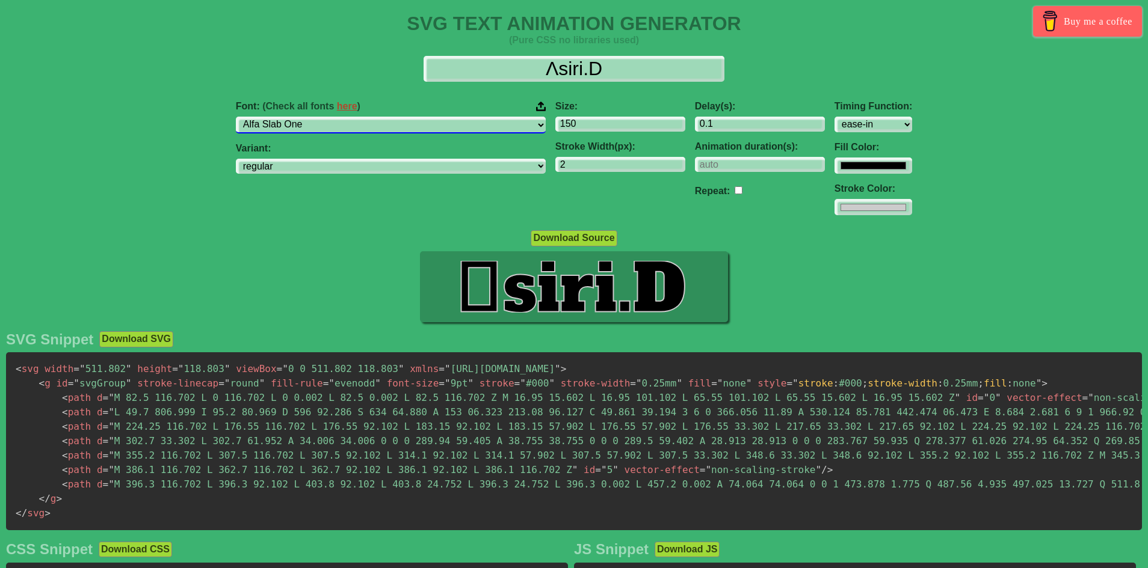
select select "Alice"
select select "regular"
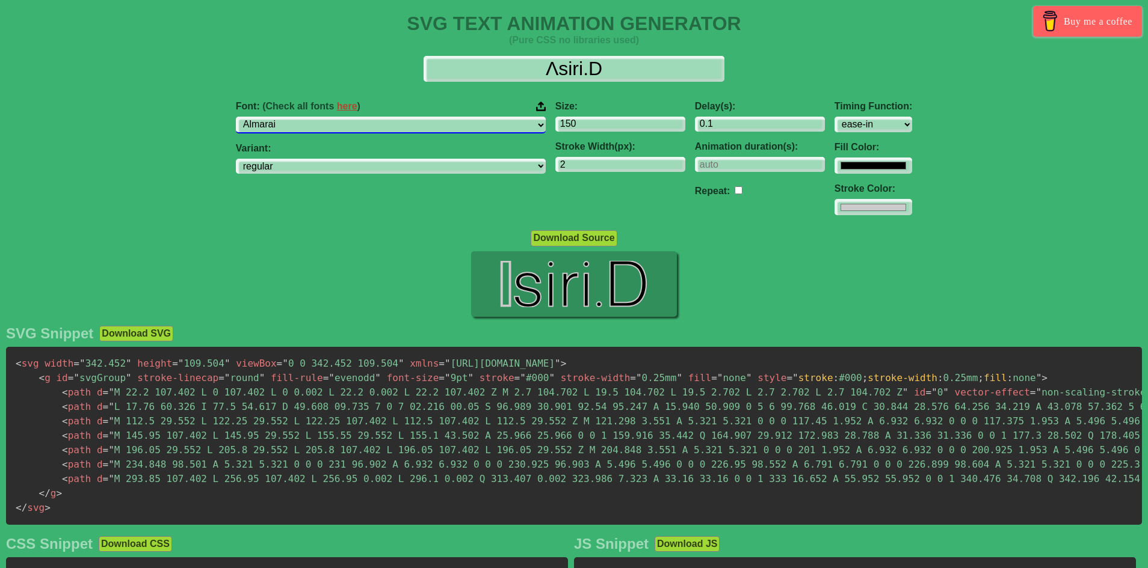
select select "Almendra"
select select "regular"
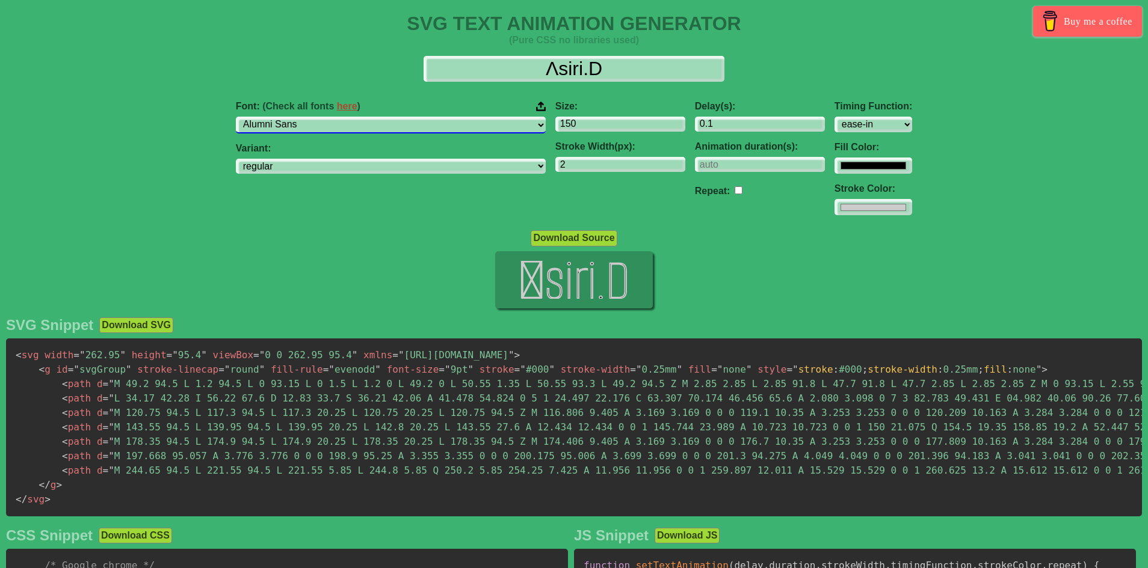
select select "Alumni Sans Collegiate One"
select select "regular"
select select "Amarante"
select select "regular"
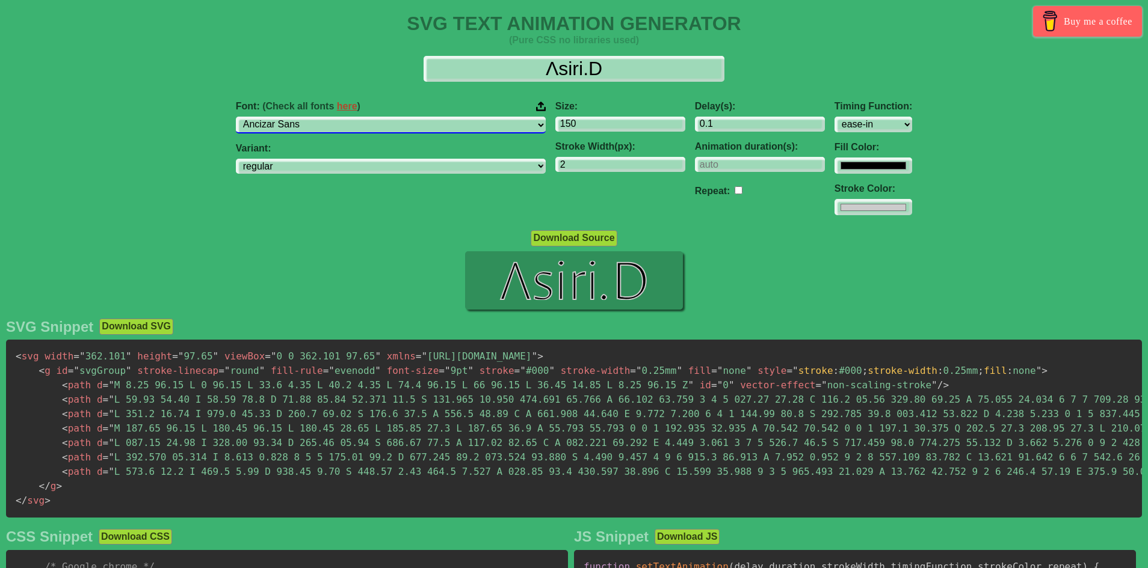
select select "Ancizar Serif"
select select "300"
select select "Ancizar Serif"
select select "300"
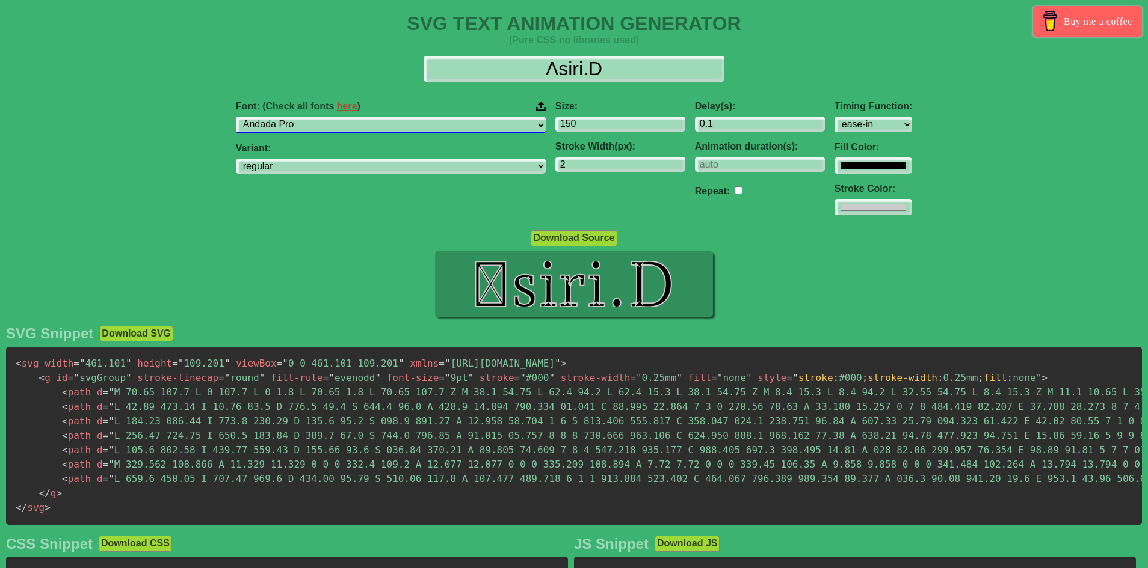
select select "[PERSON_NAME]"
select select "regular"
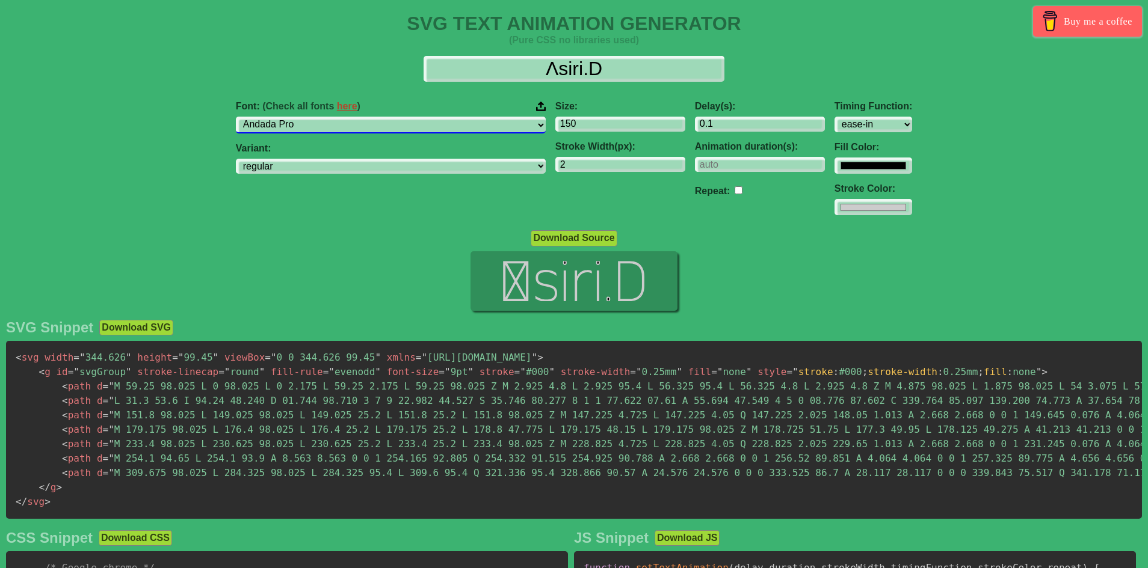
select select "[PERSON_NAME]"
select select "100"
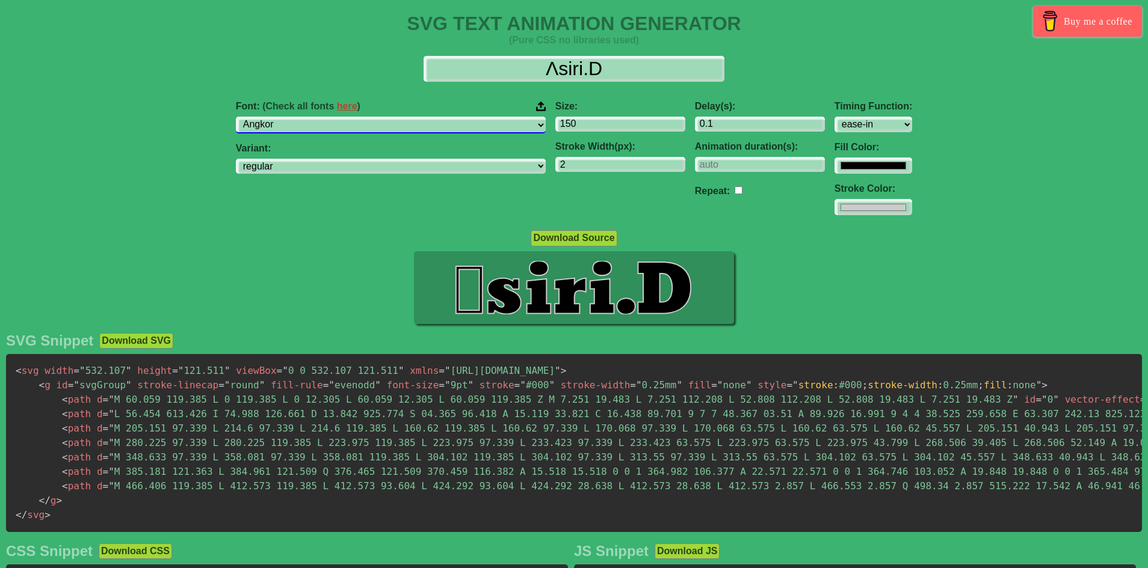
select select "Annapurna SIL"
select select "regular"
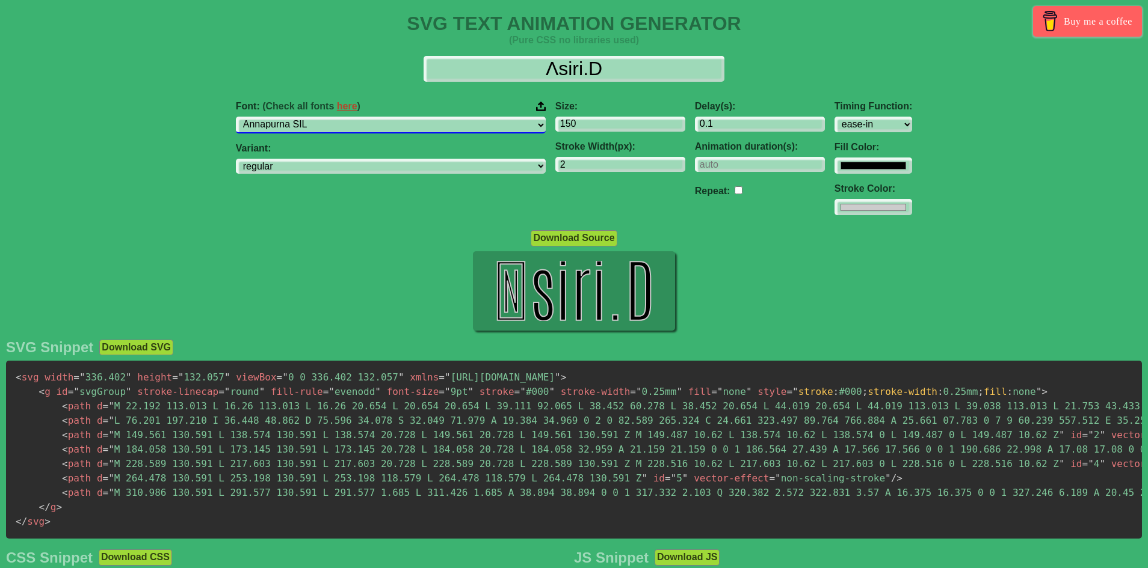
select select "Anuphan"
select select "100"
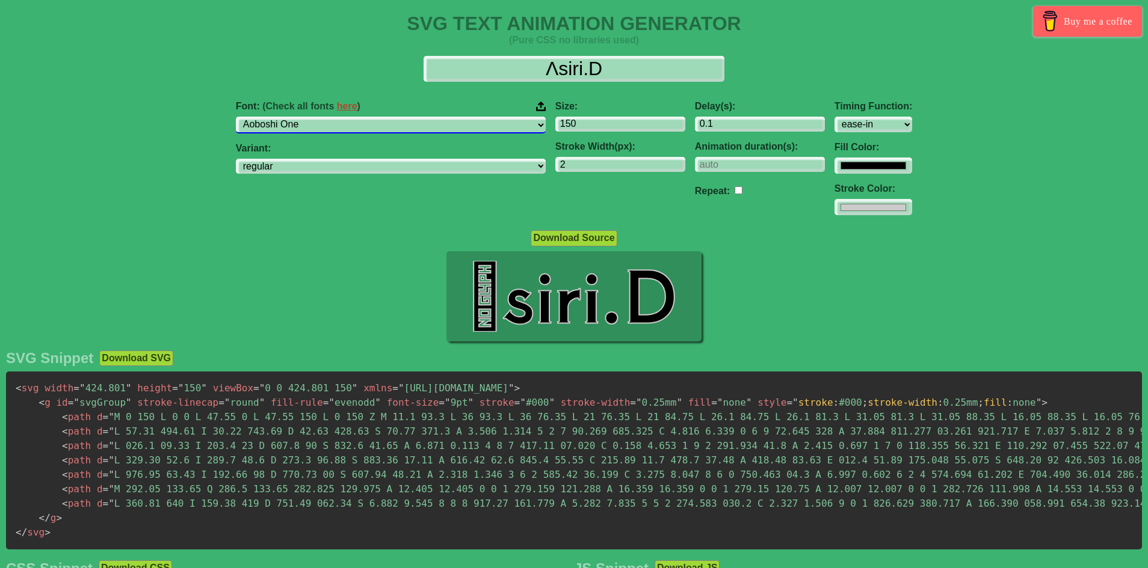
select select "Arapey"
select select "regular"
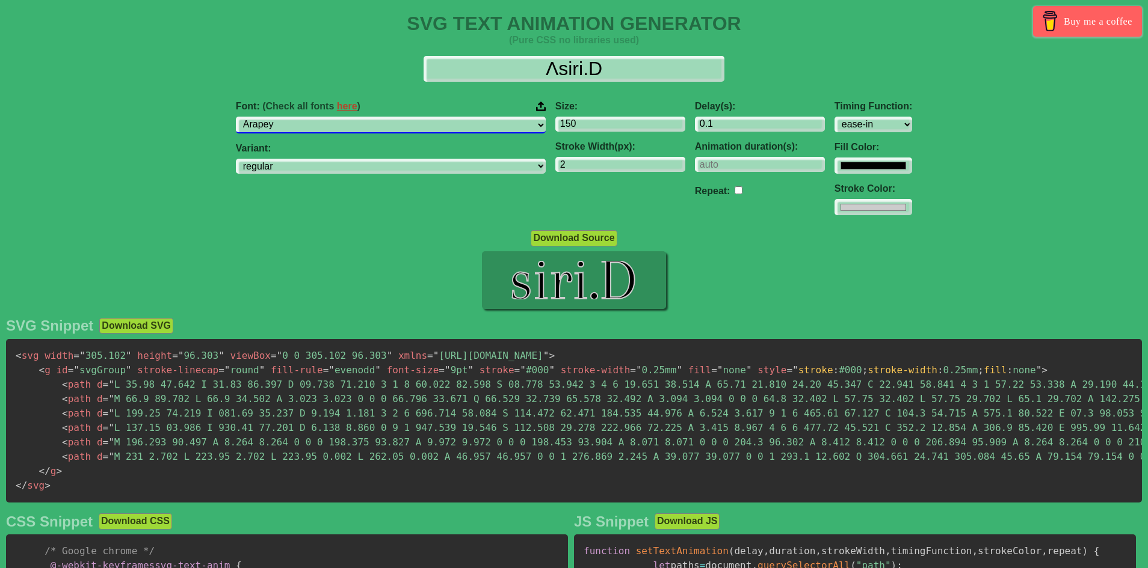
click at [388, 120] on select "ABeeZee [PERSON_NAME] Display AR One Sans [PERSON_NAME] Libre Aboreto Abril Fat…" at bounding box center [391, 125] width 310 height 16
click at [312, 117] on select "ABeeZee [PERSON_NAME] Display AR One Sans [PERSON_NAME] Libre Aboreto Abril Fat…" at bounding box center [391, 125] width 310 height 16
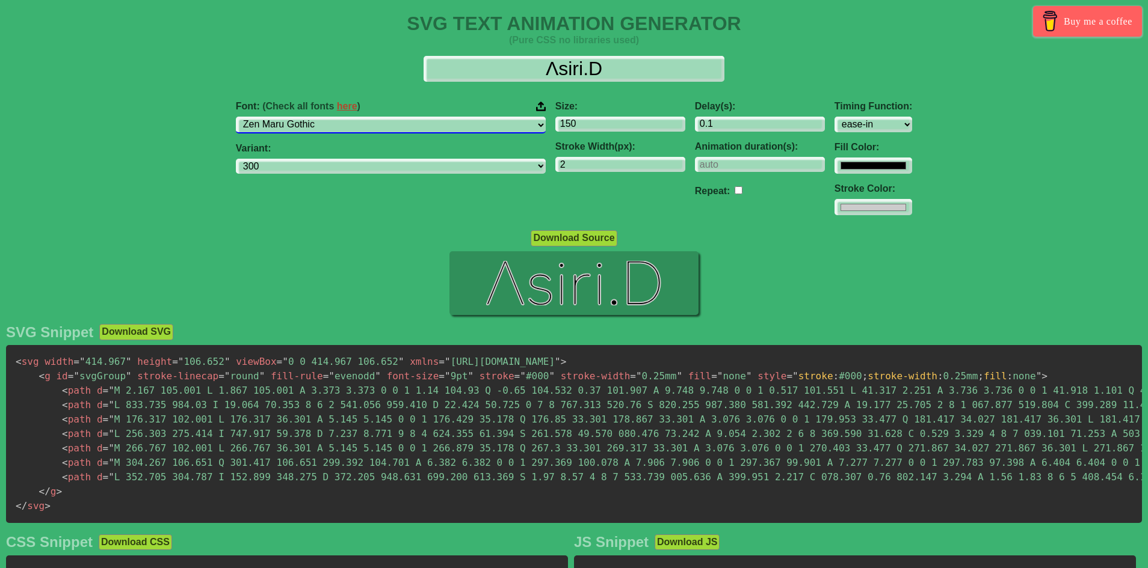
select select "Zen Old Mincho"
select select "regular"
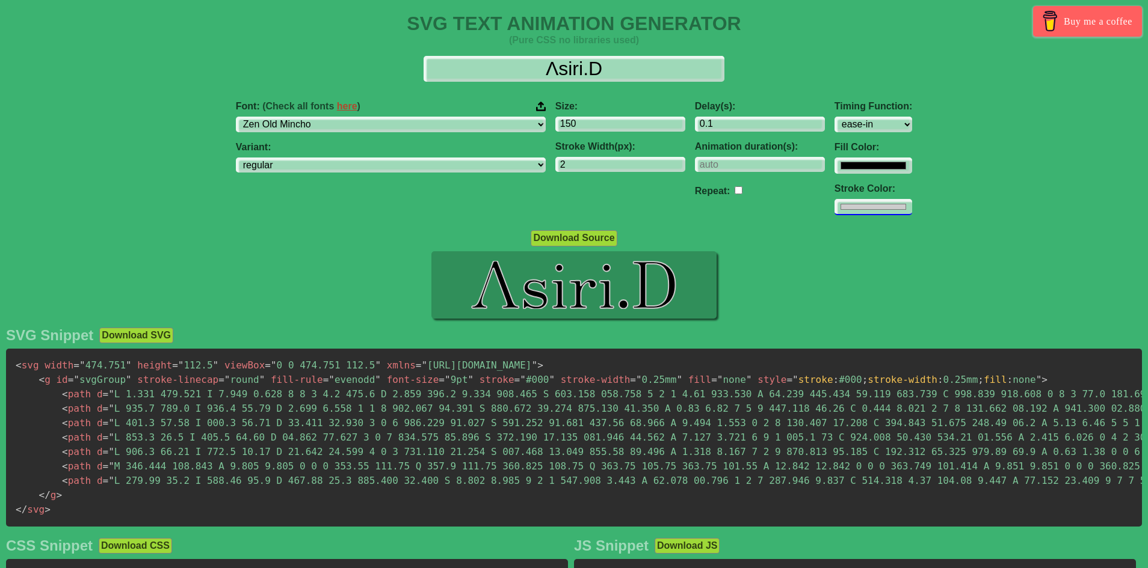
click at [834, 206] on input "#cccccc" at bounding box center [873, 207] width 78 height 16
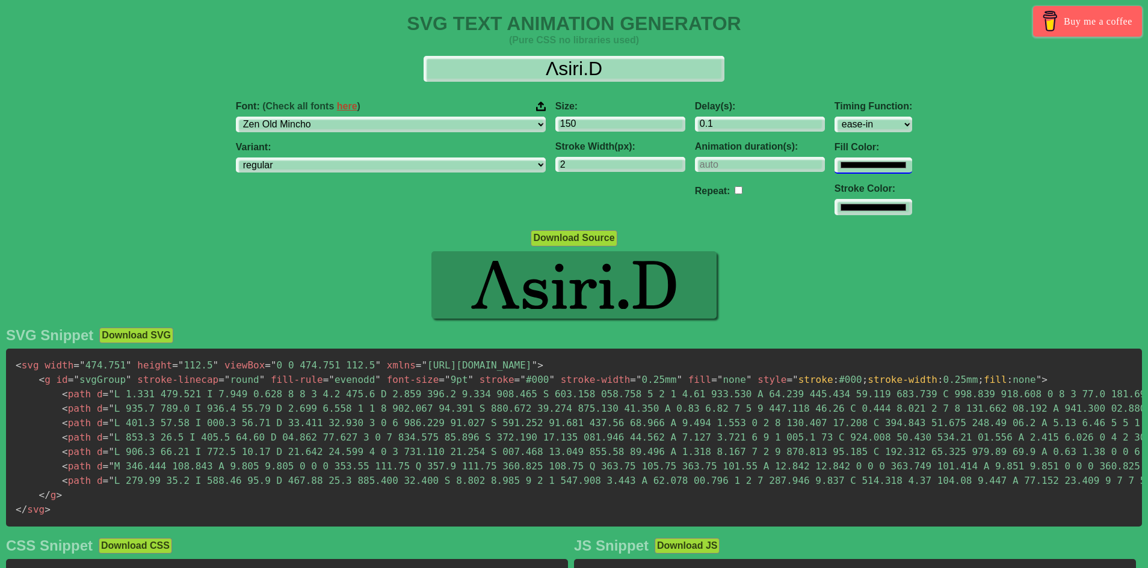
type input "#000000"
drag, startPoint x: 782, startPoint y: 164, endPoint x: 776, endPoint y: 173, distance: 11.3
click at [834, 164] on input "#000000" at bounding box center [873, 166] width 78 height 16
drag, startPoint x: 883, startPoint y: 165, endPoint x: 822, endPoint y: 165, distance: 61.4
click at [883, 165] on div "Font: (Check all fonts here ) ABeeZee [PERSON_NAME] Display AR One Sans [PERSON…" at bounding box center [574, 158] width 1148 height 134
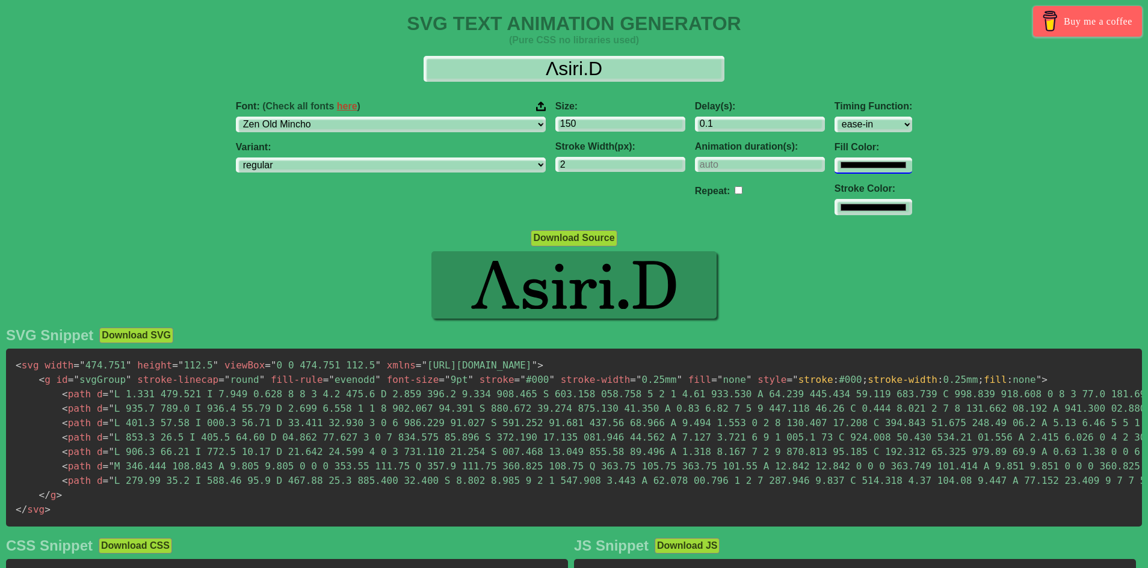
click at [834, 165] on input "#000000" at bounding box center [873, 166] width 78 height 16
click at [719, 201] on div "Delay(s): 0.1 Animation duration(s): Repeat:" at bounding box center [760, 158] width 140 height 134
click at [834, 203] on input "#000000" at bounding box center [873, 207] width 78 height 16
drag, startPoint x: 790, startPoint y: 156, endPoint x: 793, endPoint y: 168, distance: 12.3
click at [834, 156] on div "Fill Color: #000000" at bounding box center [873, 158] width 78 height 32
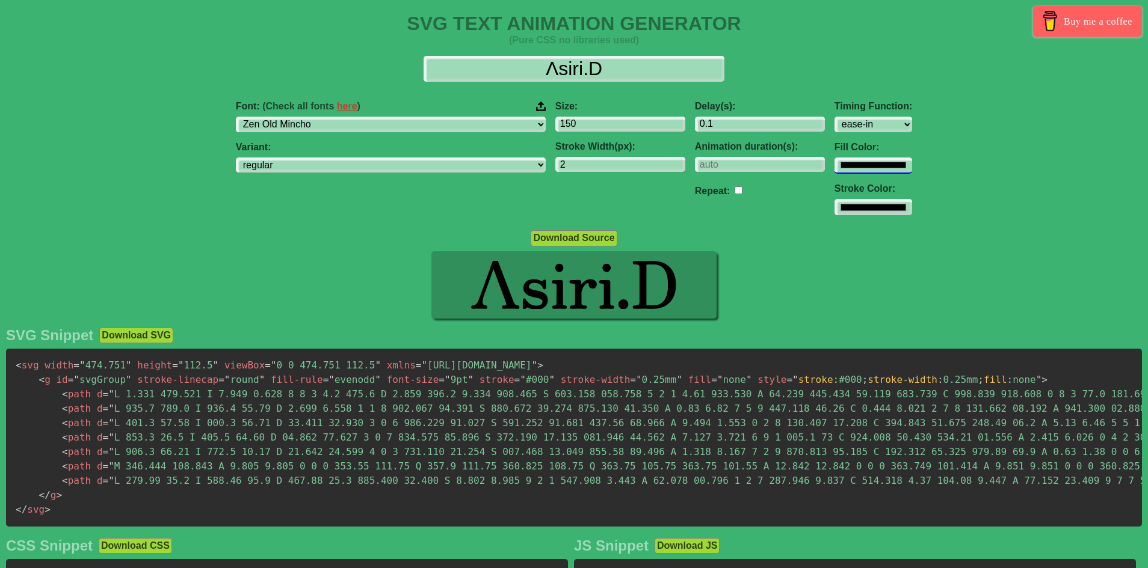
click at [834, 168] on input "#000000" at bounding box center [873, 166] width 78 height 16
click at [834, 162] on input "#000000" at bounding box center [873, 166] width 78 height 16
click at [720, 186] on div "Repeat:" at bounding box center [760, 190] width 130 height 17
click at [834, 168] on input "#000000" at bounding box center [873, 166] width 78 height 16
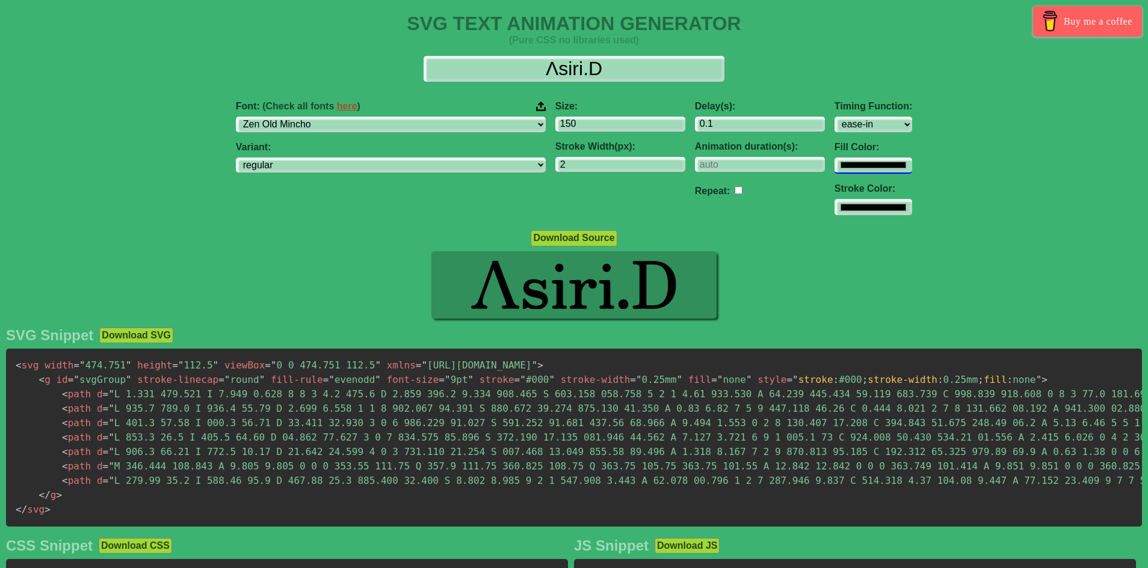
click at [834, 167] on input "#000000" at bounding box center [873, 166] width 78 height 16
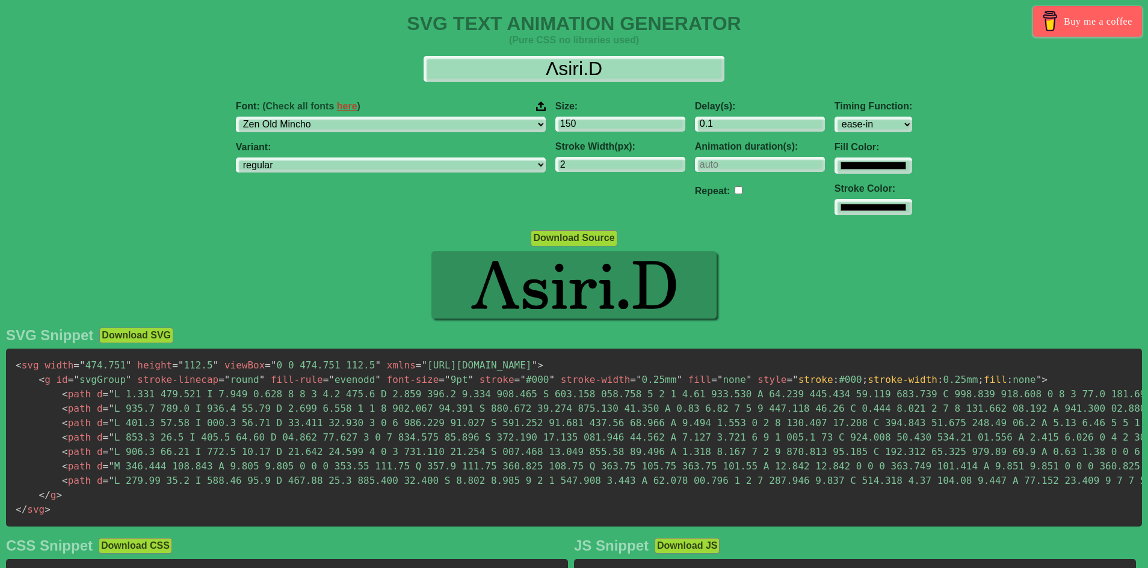
click at [964, 183] on div "Font: (Check all fonts here ) ABeeZee [PERSON_NAME] Display AR One Sans [PERSON…" at bounding box center [574, 158] width 1148 height 134
click at [468, 380] on span """ at bounding box center [471, 379] width 6 height 11
click at [479, 381] on span "stroke" at bounding box center [496, 379] width 35 height 11
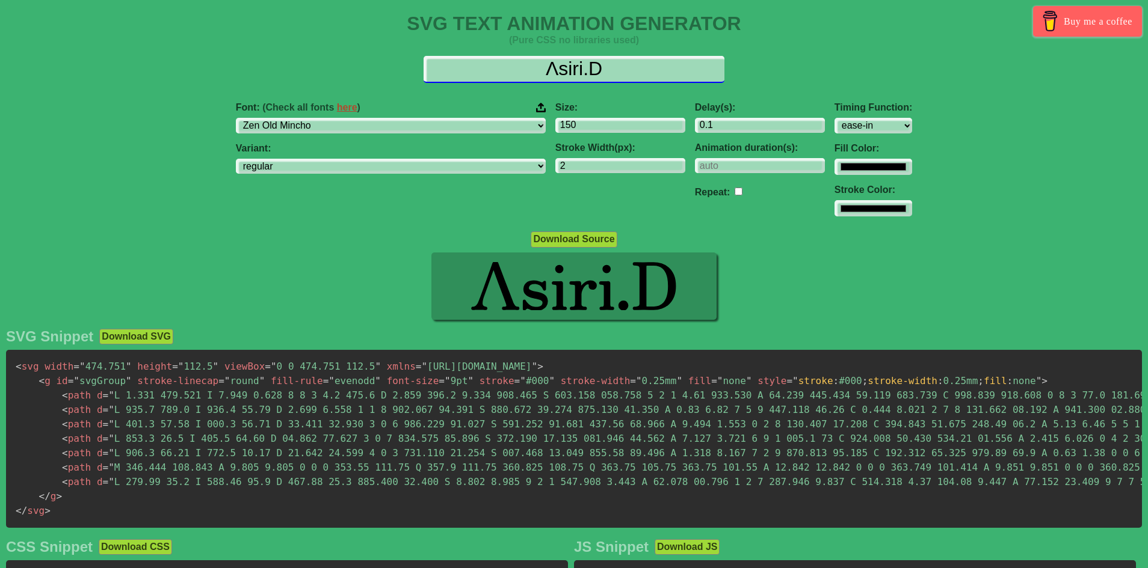
drag, startPoint x: 638, startPoint y: 65, endPoint x: 460, endPoint y: 73, distance: 178.2
click at [460, 73] on input "Λsiri.D" at bounding box center [573, 69] width 301 height 27
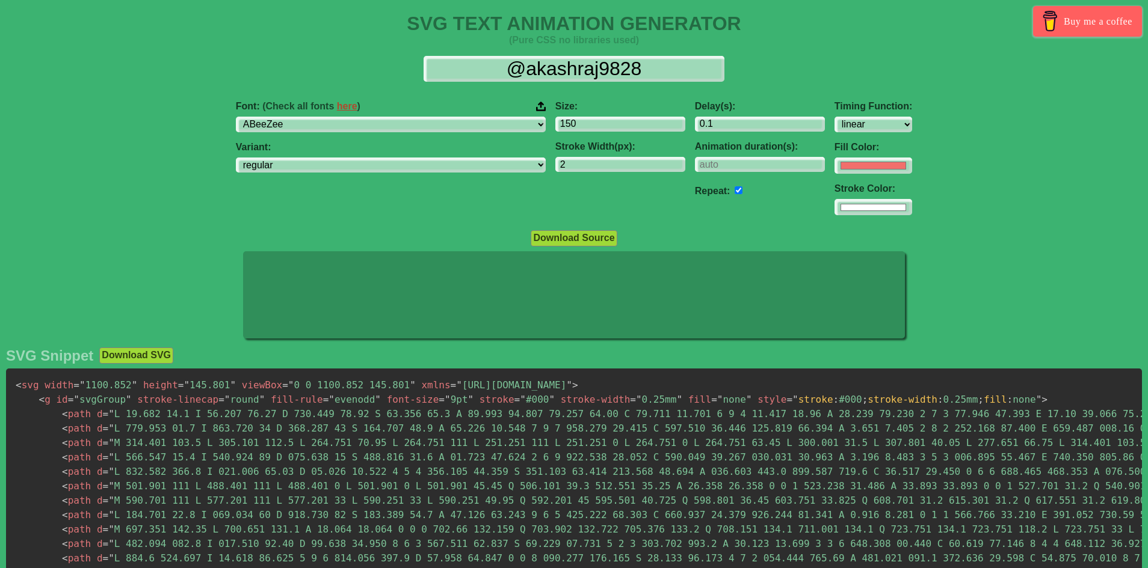
select select "linear"
click at [398, 124] on select "ABeeZee [PERSON_NAME] Display AR One Sans [PERSON_NAME] Libre Aboreto Abril Fat…" at bounding box center [391, 125] width 310 height 16
select select "Zen Old Mincho"
click at [312, 117] on select "ABeeZee [PERSON_NAME] Display AR One Sans [PERSON_NAME] Libre Aboreto Abril Fat…" at bounding box center [391, 125] width 310 height 16
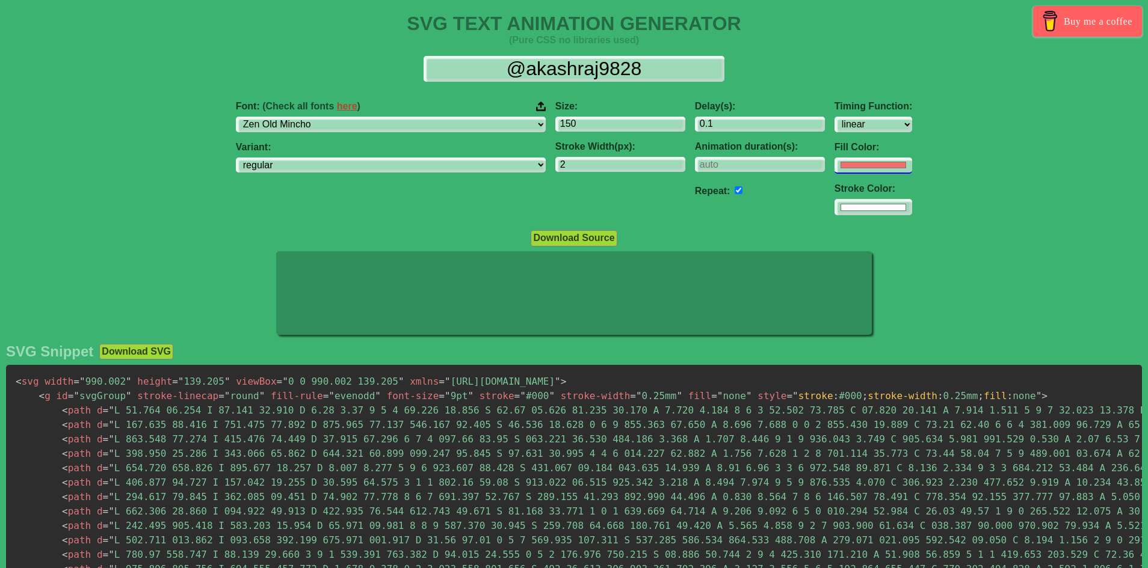
click at [834, 171] on input "#f16f6b" at bounding box center [873, 166] width 78 height 16
click at [924, 138] on div "Font: (Check all fonts here ) ABeeZee [PERSON_NAME] Display AR One Sans [PERSON…" at bounding box center [574, 158] width 1148 height 134
click at [834, 208] on input "#ffffff" at bounding box center [873, 207] width 78 height 16
click at [728, 215] on div "Delay(s): 0.1 Animation duration(s): Repeat:" at bounding box center [760, 158] width 140 height 134
click at [834, 165] on input "#ffffff" at bounding box center [873, 166] width 78 height 16
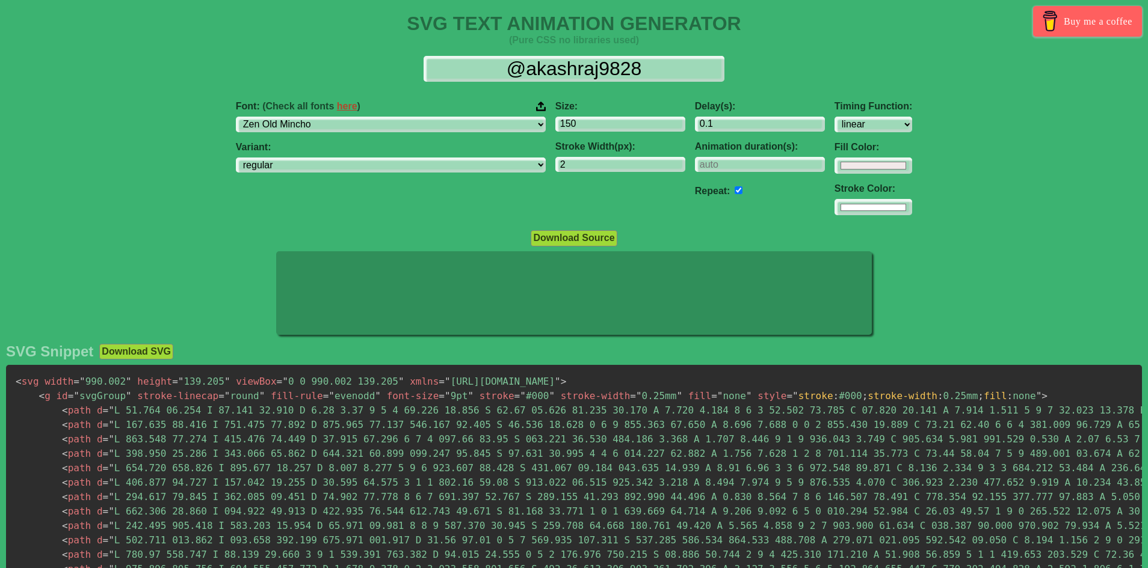
type input "#f1e9e9"
click at [926, 165] on div "Font: (Check all fonts here ) ABeeZee [PERSON_NAME] Display AR One Sans [PERSON…" at bounding box center [574, 158] width 1148 height 134
click at [834, 208] on input "#ffffff" at bounding box center [873, 207] width 78 height 16
type input "#000000"
click at [955, 195] on div "Font: (Check all fonts here ) ABeeZee [PERSON_NAME] Display AR One Sans [PERSON…" at bounding box center [574, 158] width 1148 height 134
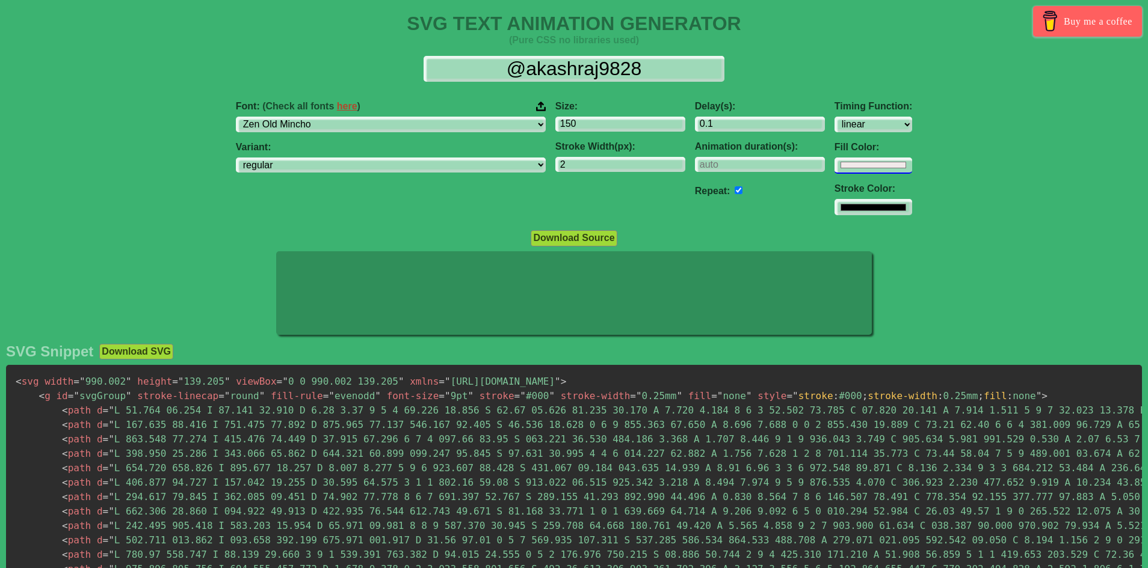
click at [834, 165] on input "#f1e9e9" at bounding box center [873, 166] width 78 height 16
type input "#ffffff"
click at [958, 262] on div at bounding box center [574, 294] width 1148 height 87
click at [834, 208] on input "#000000" at bounding box center [873, 207] width 78 height 16
click at [695, 198] on div "Repeat:" at bounding box center [760, 190] width 130 height 17
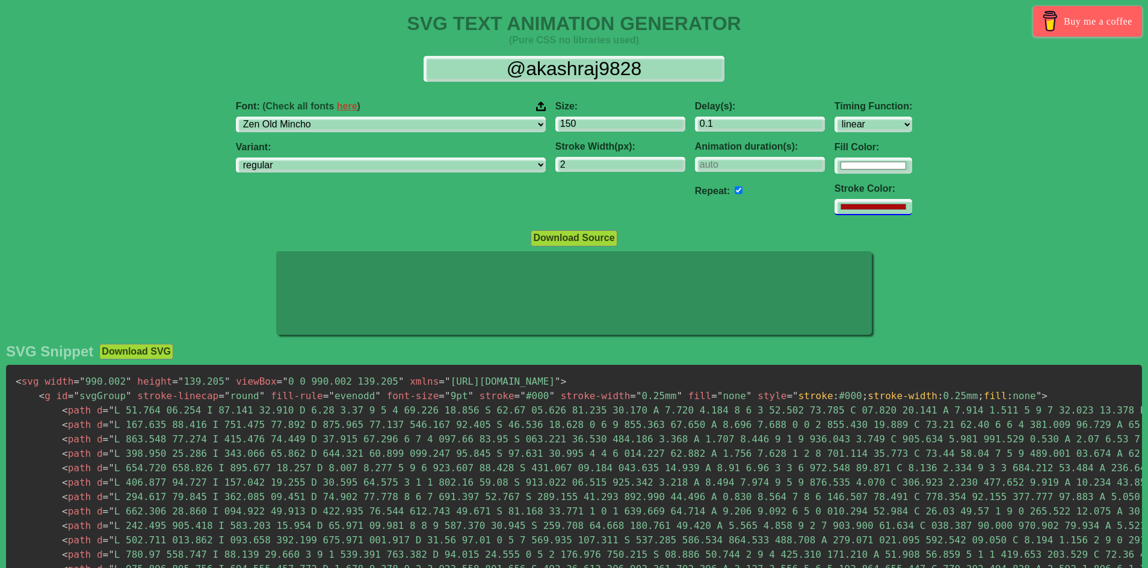
click at [834, 201] on input "#aa0909" at bounding box center [873, 207] width 78 height 16
type input "#141414"
click at [927, 306] on div at bounding box center [574, 294] width 1148 height 87
click at [734, 194] on input "checkbox" at bounding box center [738, 190] width 8 height 8
checkbox input "false"
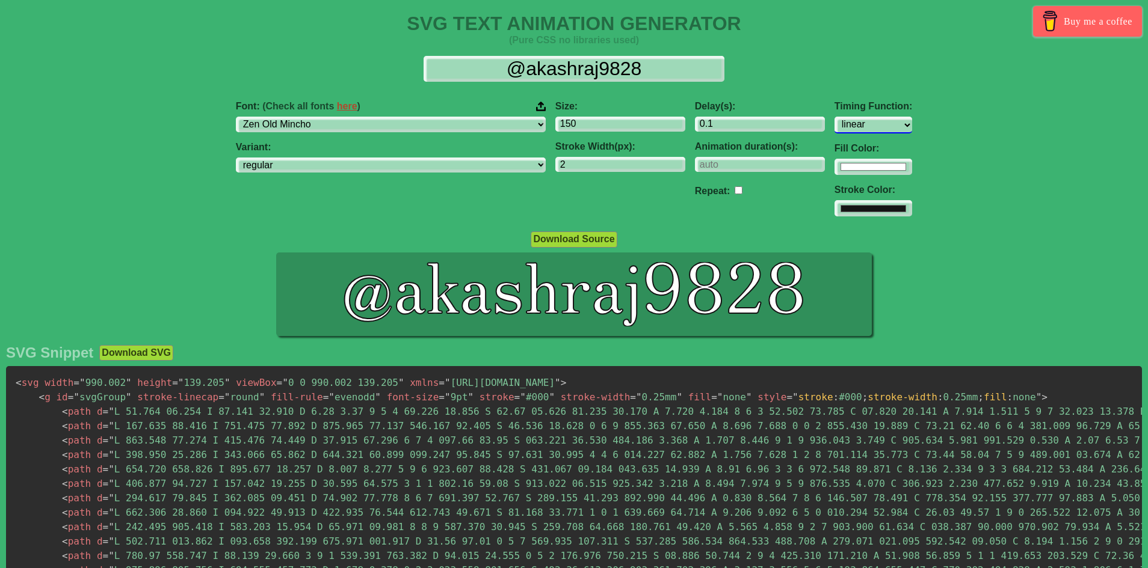
click at [834, 123] on select "ease ease-in ease-out ease-in-out linear step-start step-end" at bounding box center [873, 125] width 78 height 16
select select "ease-in"
click at [834, 117] on select "ease ease-in ease-out ease-in-out linear step-start step-end" at bounding box center [873, 125] width 78 height 16
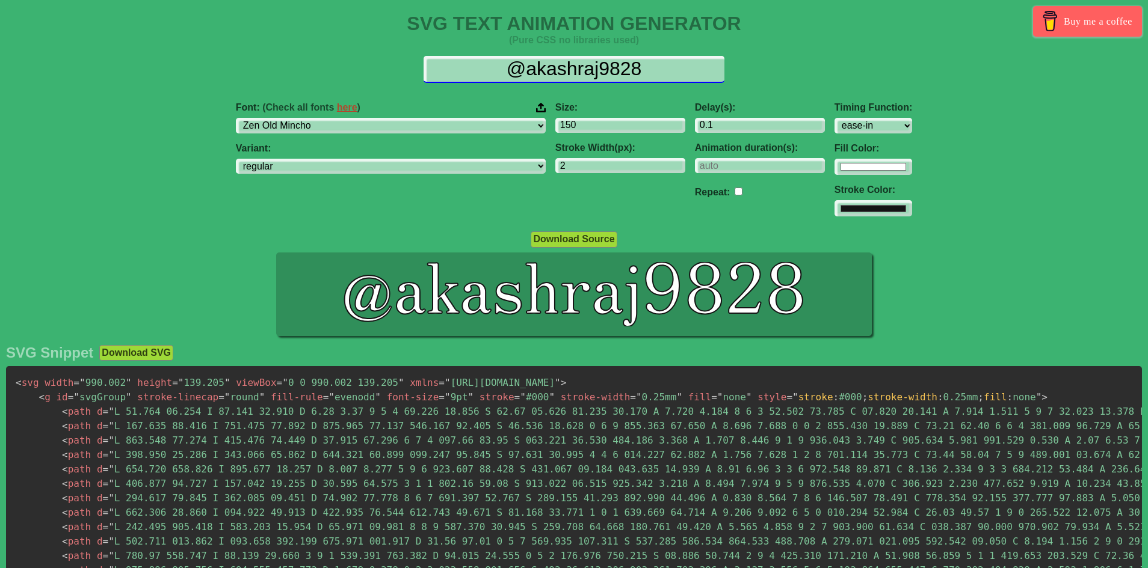
drag, startPoint x: 655, startPoint y: 66, endPoint x: 402, endPoint y: 75, distance: 252.8
click at [402, 75] on div "@akashraj9828" at bounding box center [574, 69] width 1128 height 27
paste input "Λsiri.D"
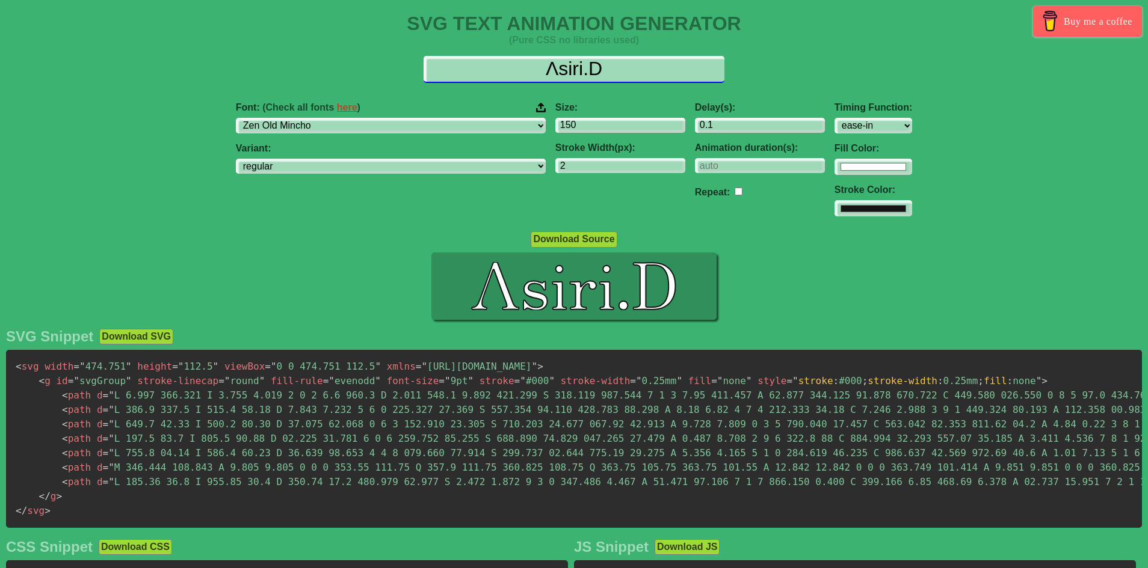
type input "Λsiri.D"
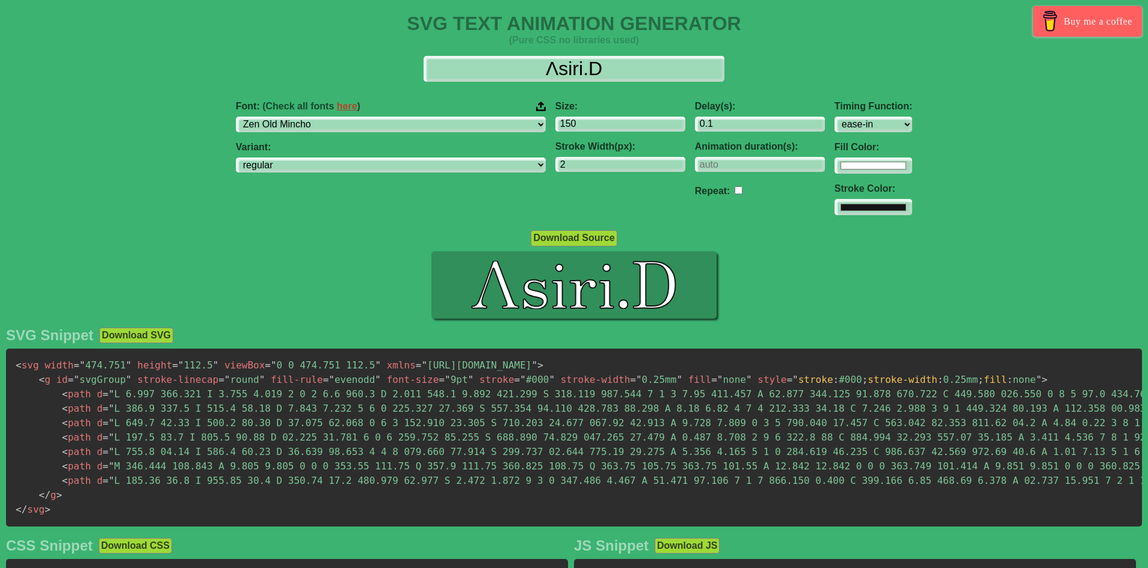
click at [120, 343] on button "Download SVG" at bounding box center [136, 336] width 74 height 16
drag, startPoint x: 580, startPoint y: 279, endPoint x: 557, endPoint y: 288, distance: 24.6
click at [557, 288] on icon at bounding box center [560, 286] width 14 height 44
drag, startPoint x: 511, startPoint y: 290, endPoint x: 602, endPoint y: 308, distance: 92.6
click at [602, 308] on icon at bounding box center [574, 285] width 286 height 68
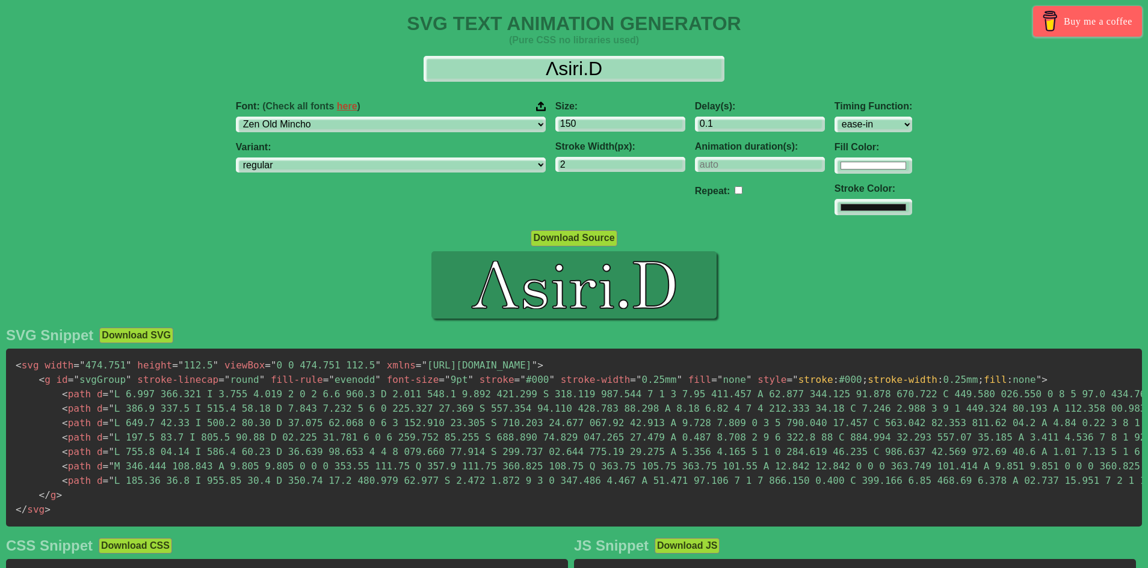
scroll to position [60, 0]
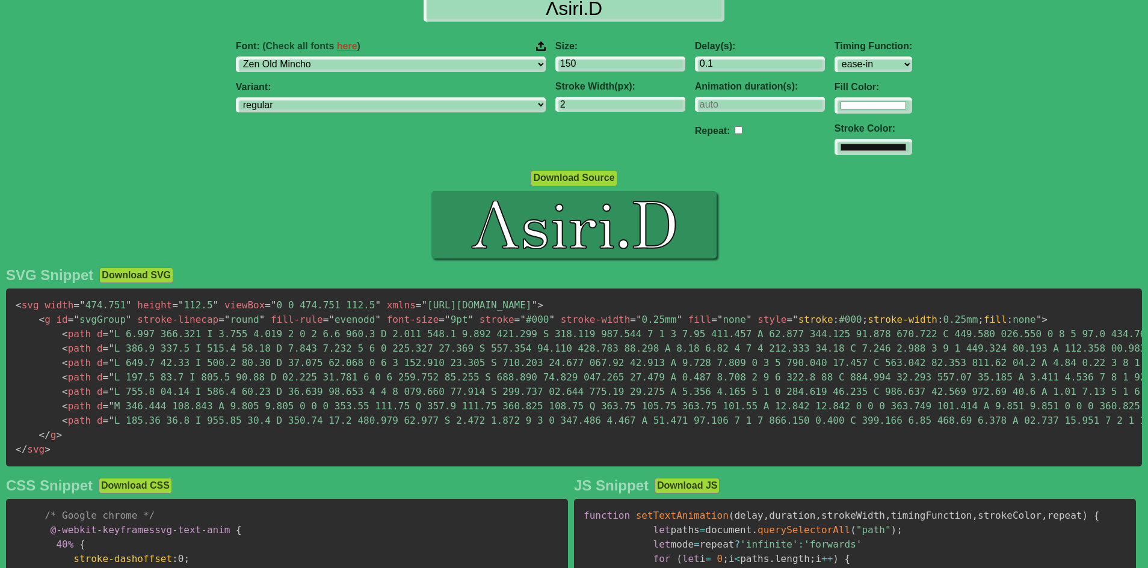
drag, startPoint x: 563, startPoint y: 239, endPoint x: 544, endPoint y: 247, distance: 20.5
drag, startPoint x: 544, startPoint y: 247, endPoint x: 484, endPoint y: 239, distance: 61.3
drag, startPoint x: 484, startPoint y: 239, endPoint x: 303, endPoint y: 316, distance: 196.7
click at [328, 316] on span """ at bounding box center [331, 319] width 6 height 11
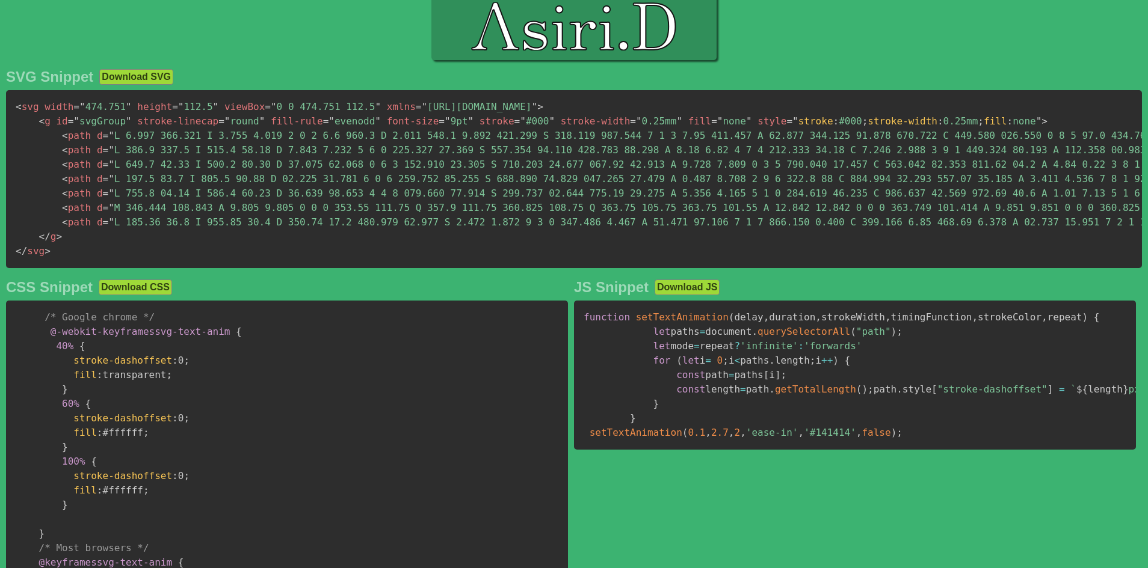
scroll to position [180, 0]
